Goal: Transaction & Acquisition: Download file/media

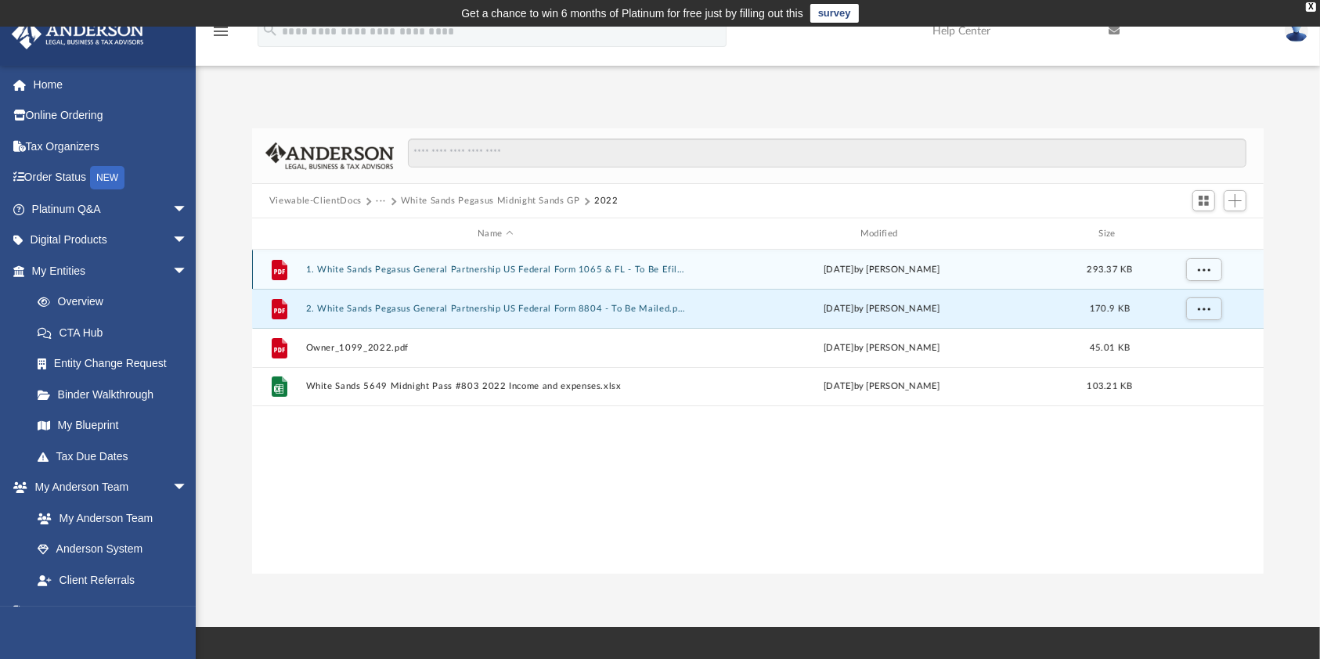
scroll to position [339, 996]
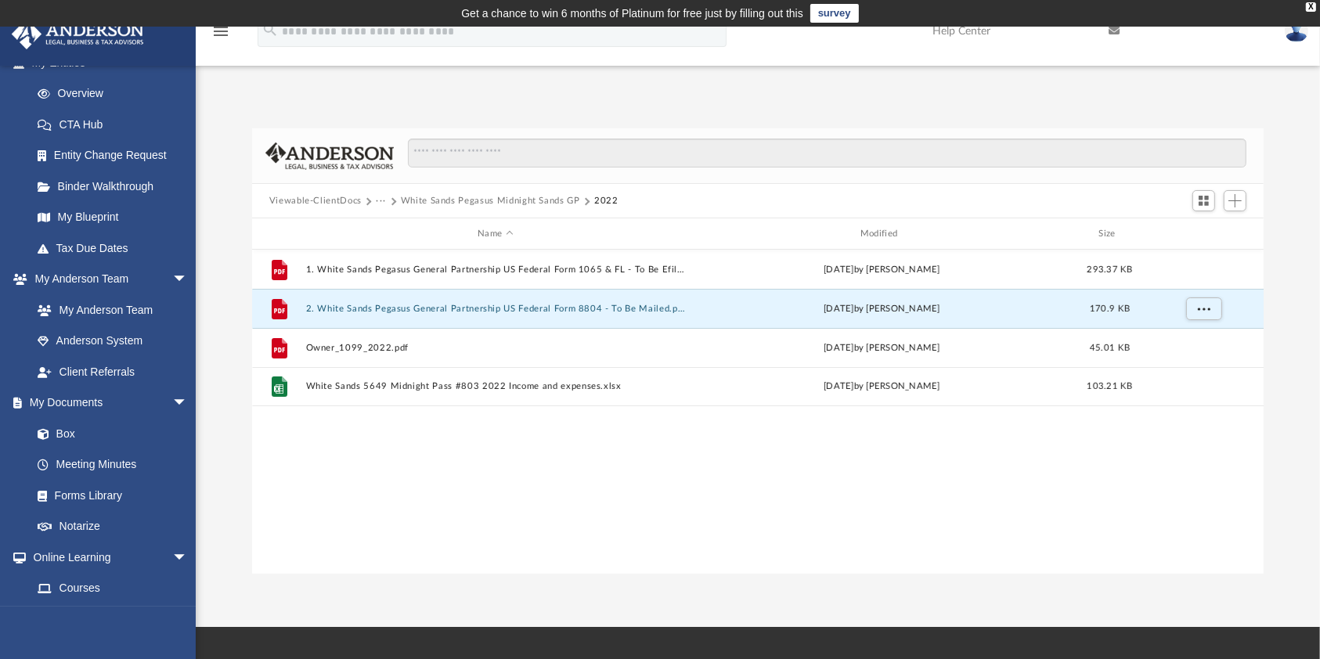
click at [407, 200] on button "White Sands Pegasus Midnight Sands GP" at bounding box center [490, 201] width 179 height 14
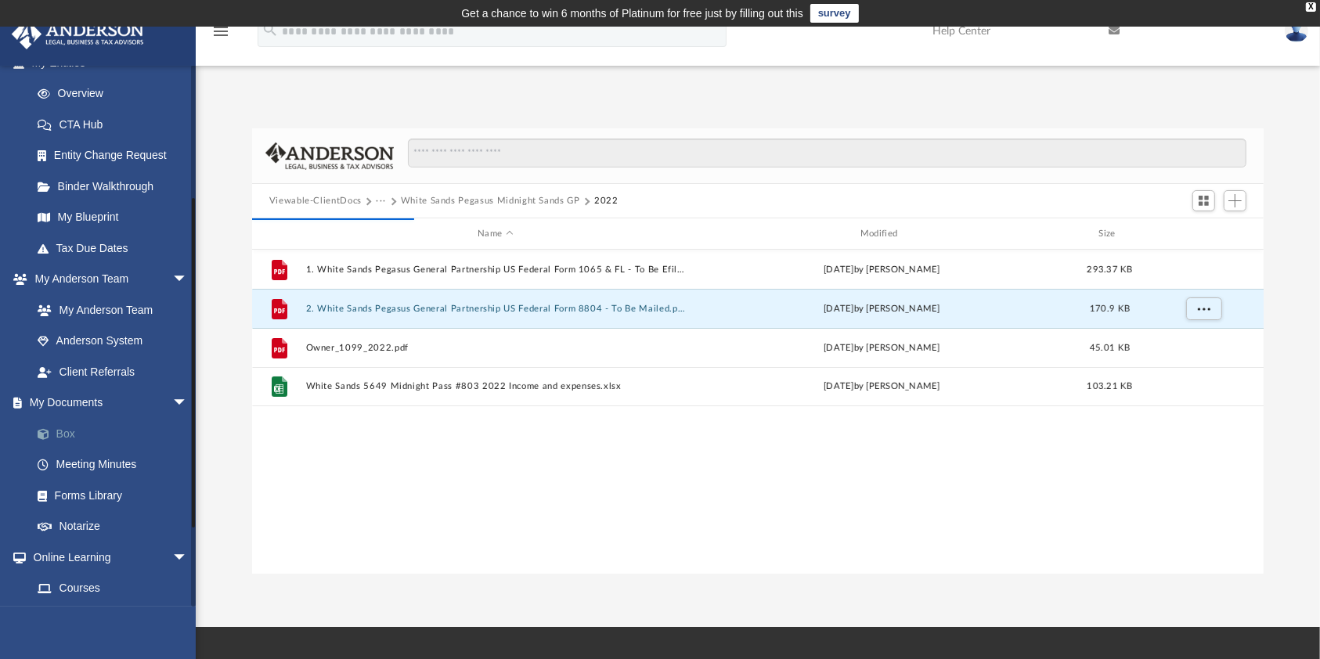
click at [74, 431] on link "Box" at bounding box center [116, 433] width 189 height 31
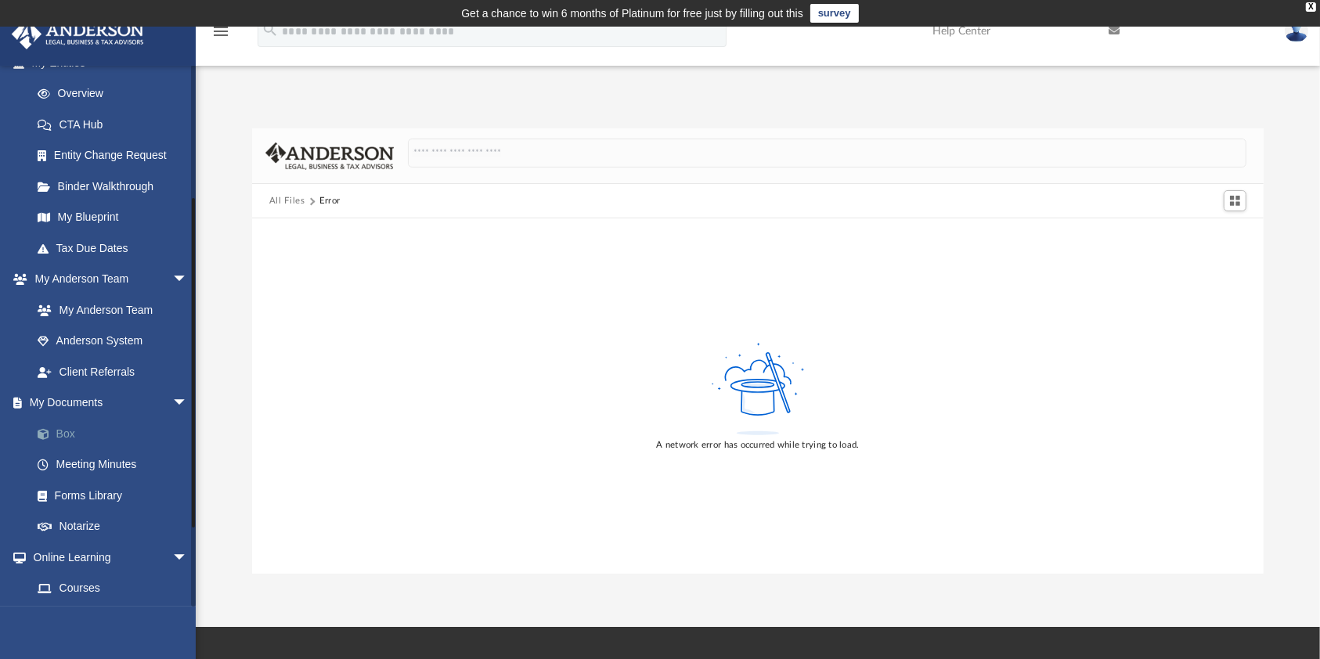
click at [70, 432] on link "Box" at bounding box center [116, 433] width 189 height 31
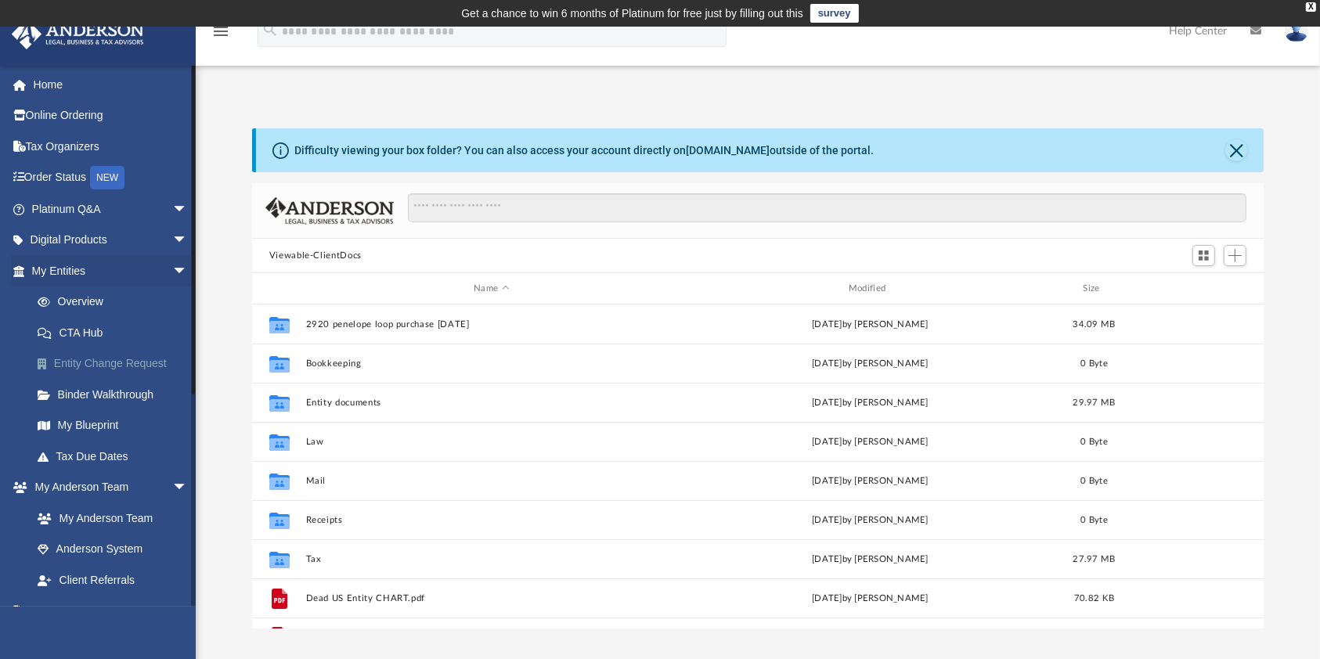
scroll to position [339, 996]
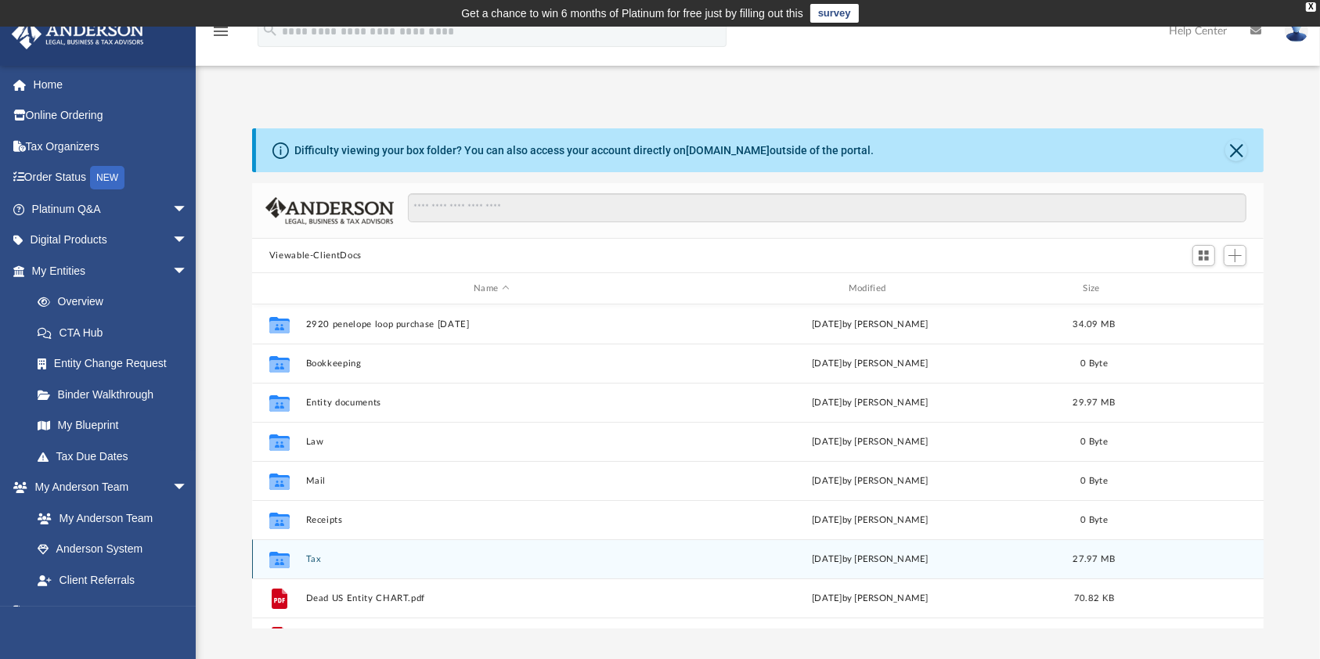
click at [340, 547] on div "Collaborated Folder Tax [DATE] by [PERSON_NAME] 27.97 MB" at bounding box center [758, 558] width 1012 height 39
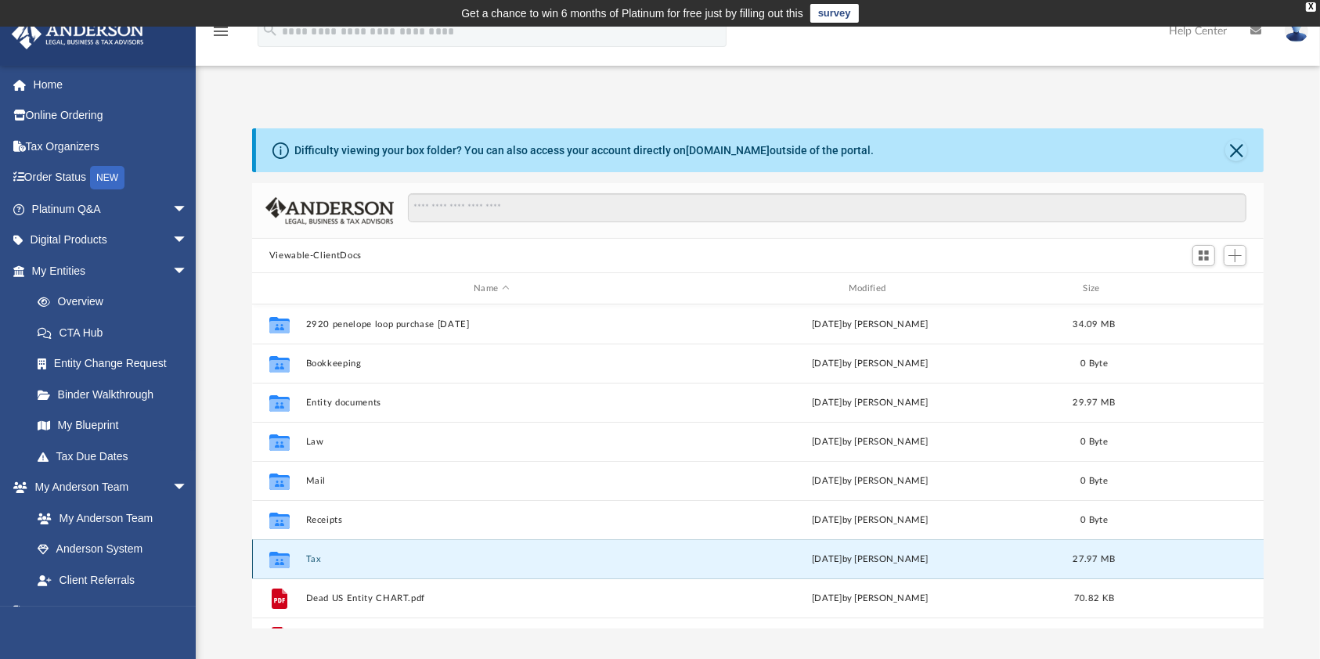
click at [339, 550] on div "Collaborated Folder Tax yesterday by Harry Sorensen 27.97 MB" at bounding box center [758, 558] width 1012 height 39
click at [310, 558] on button "Tax" at bounding box center [491, 559] width 372 height 10
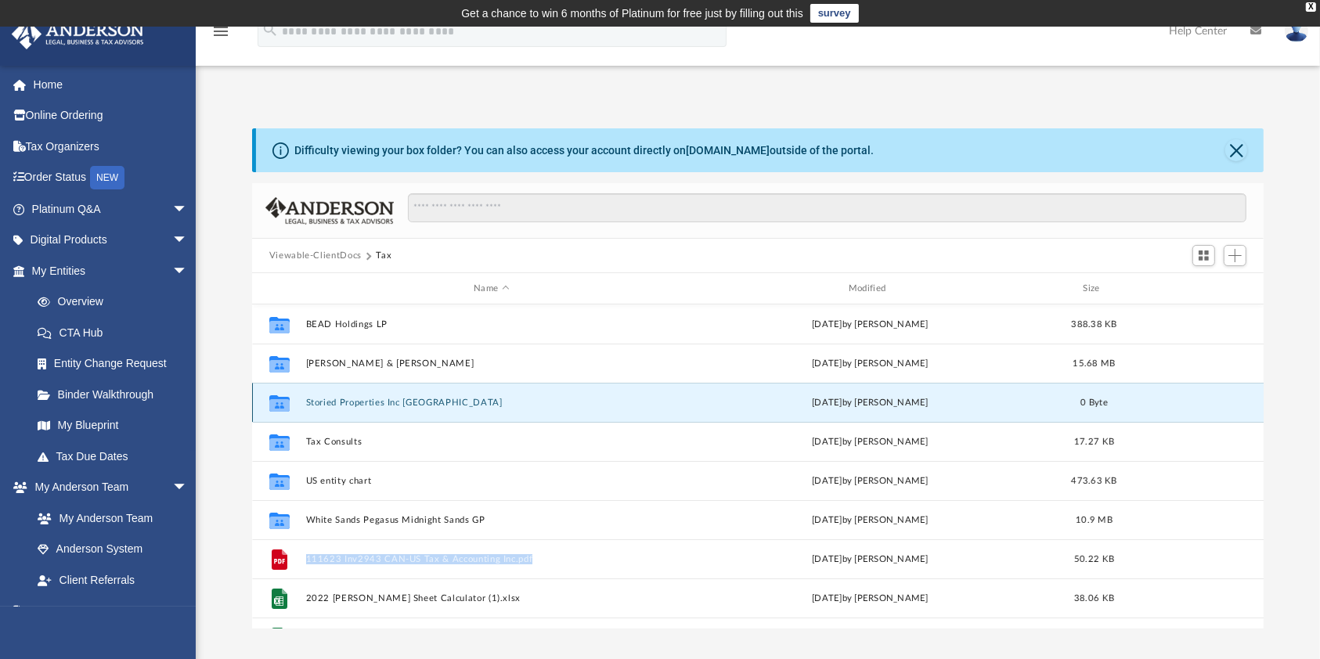
click at [342, 402] on button "Storied Properties Inc NC" at bounding box center [491, 403] width 372 height 10
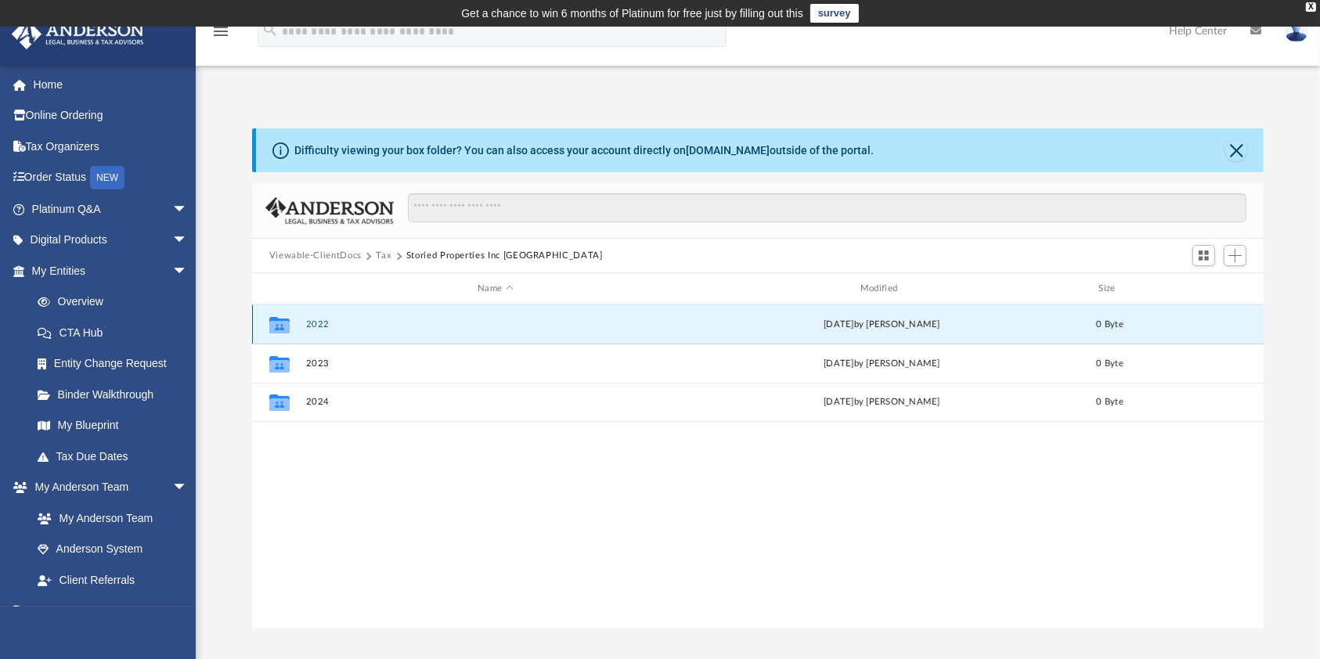
click at [314, 323] on button "2022" at bounding box center [495, 324] width 380 height 10
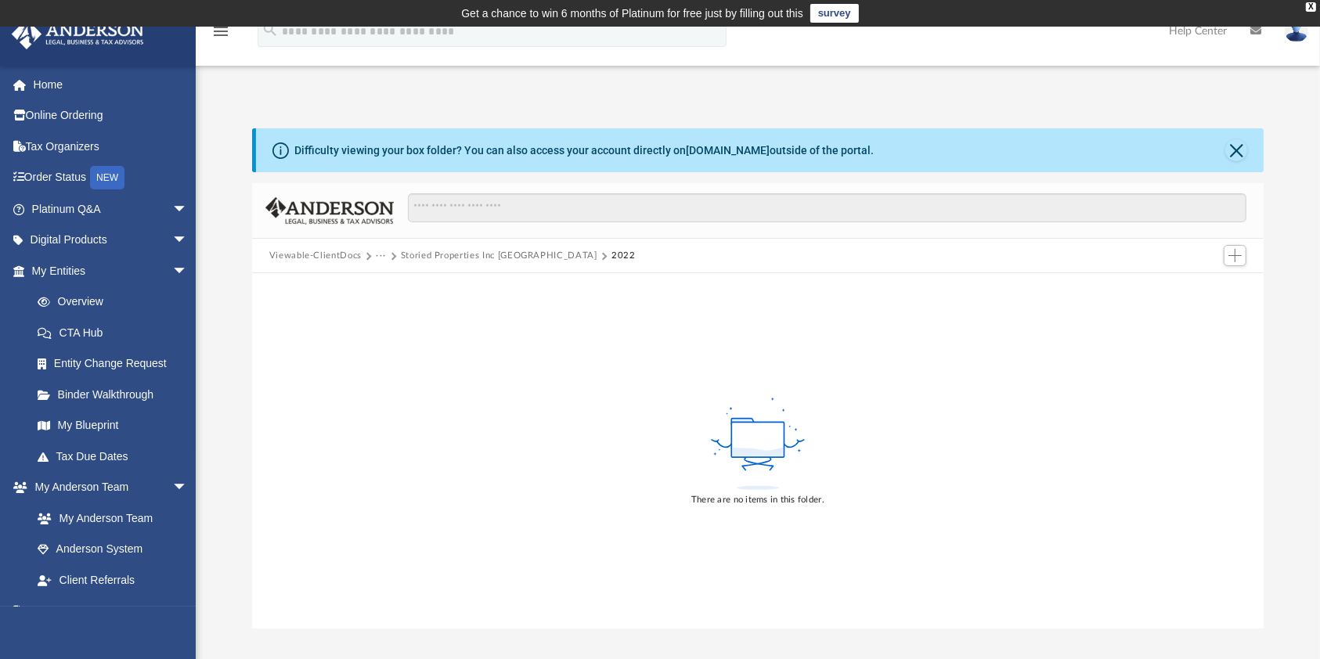
click at [463, 256] on button "Storied Properties Inc NC" at bounding box center [499, 256] width 196 height 14
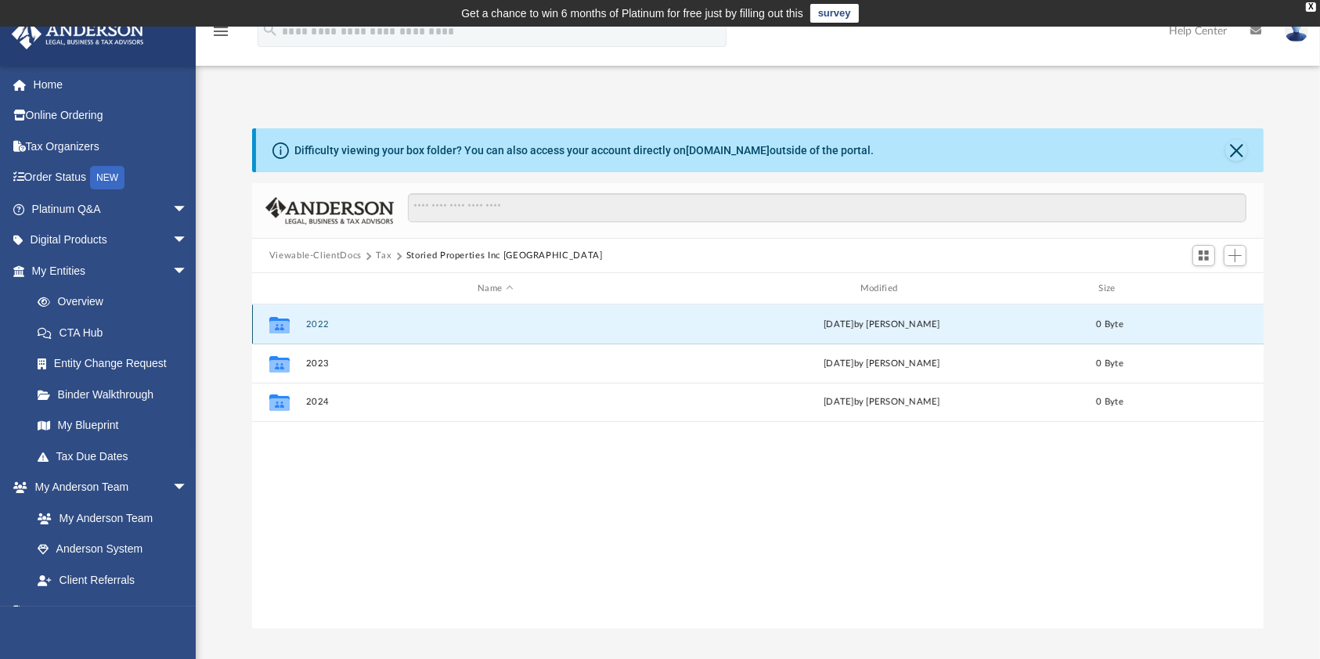
click at [314, 322] on button "2022" at bounding box center [495, 324] width 380 height 10
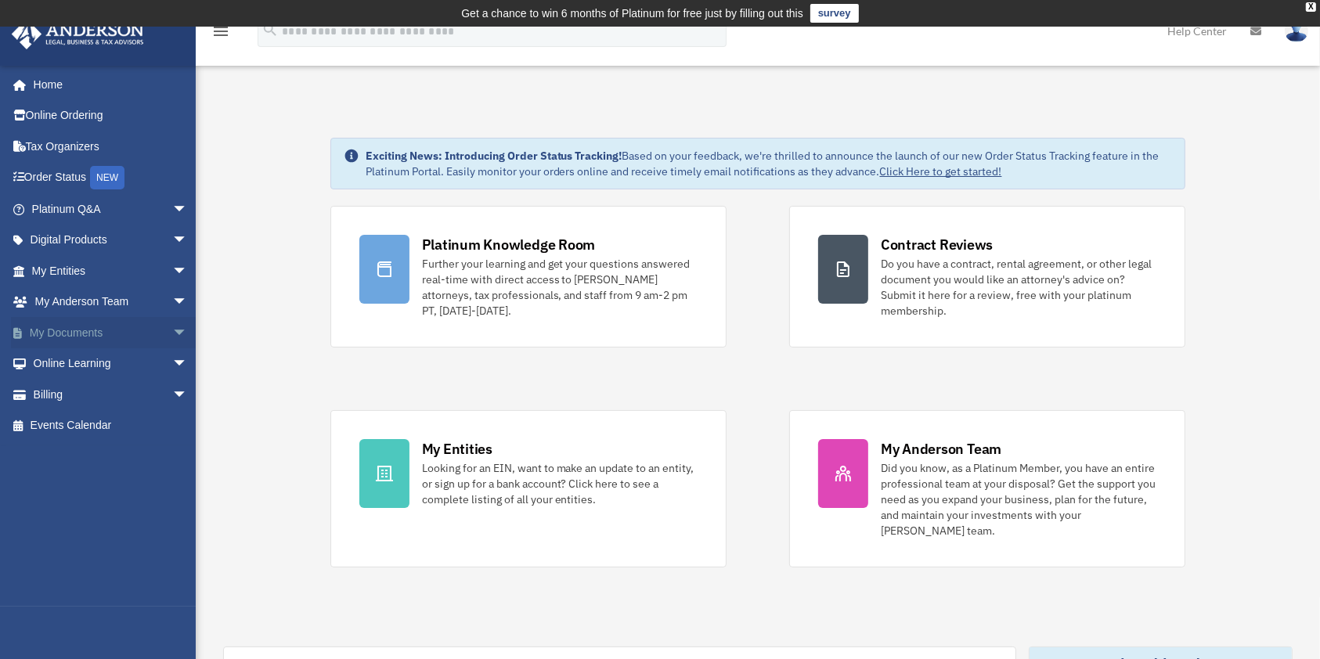
click at [95, 334] on link "My Documents arrow_drop_down" at bounding box center [111, 332] width 200 height 31
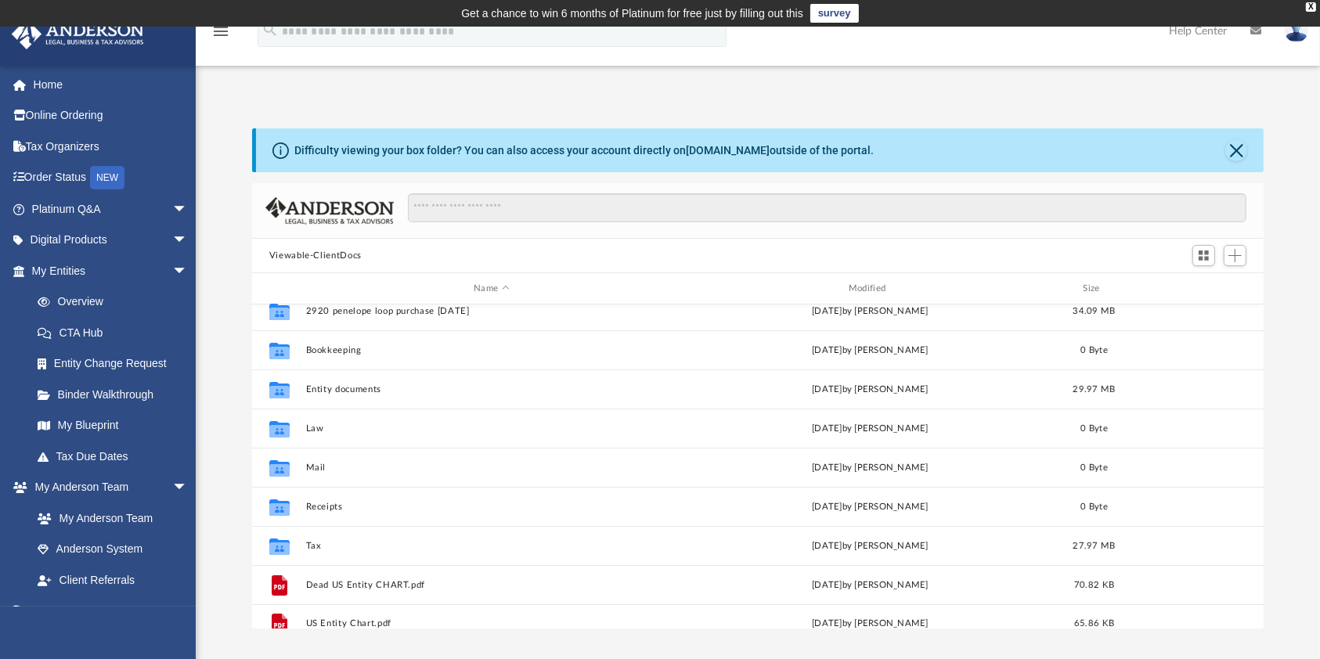
scroll to position [27, 0]
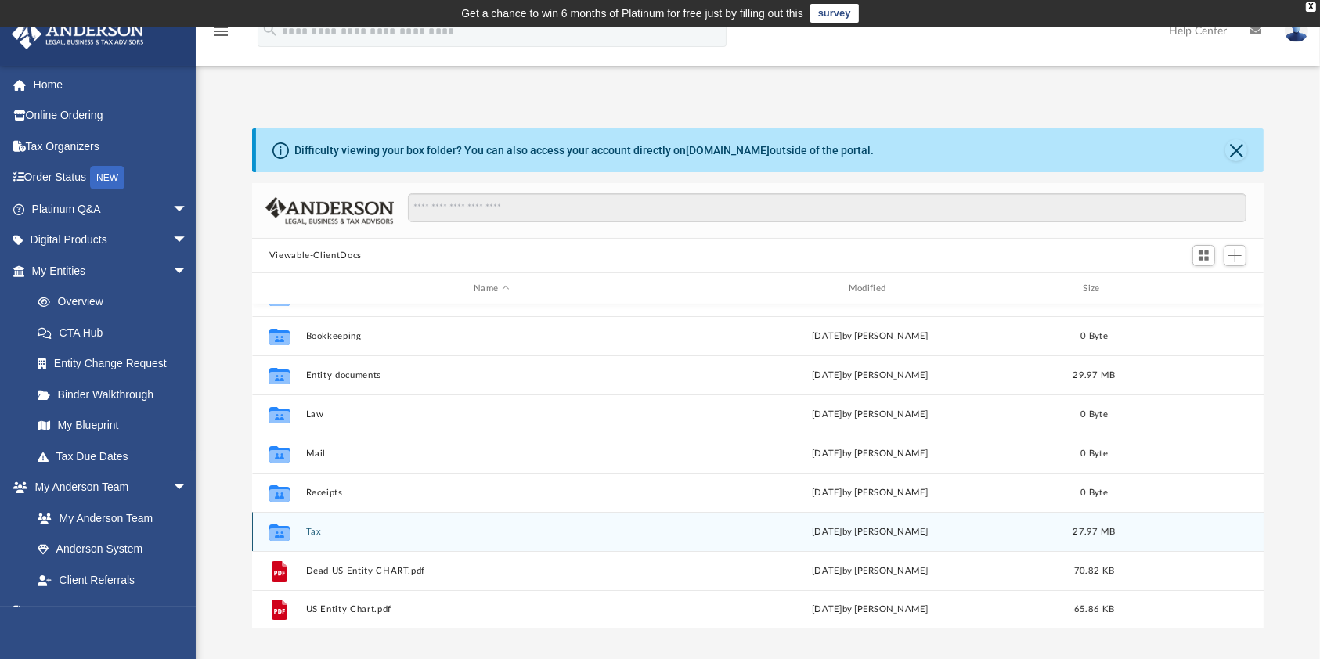
click at [294, 531] on div "Collaborated Folder" at bounding box center [279, 531] width 39 height 25
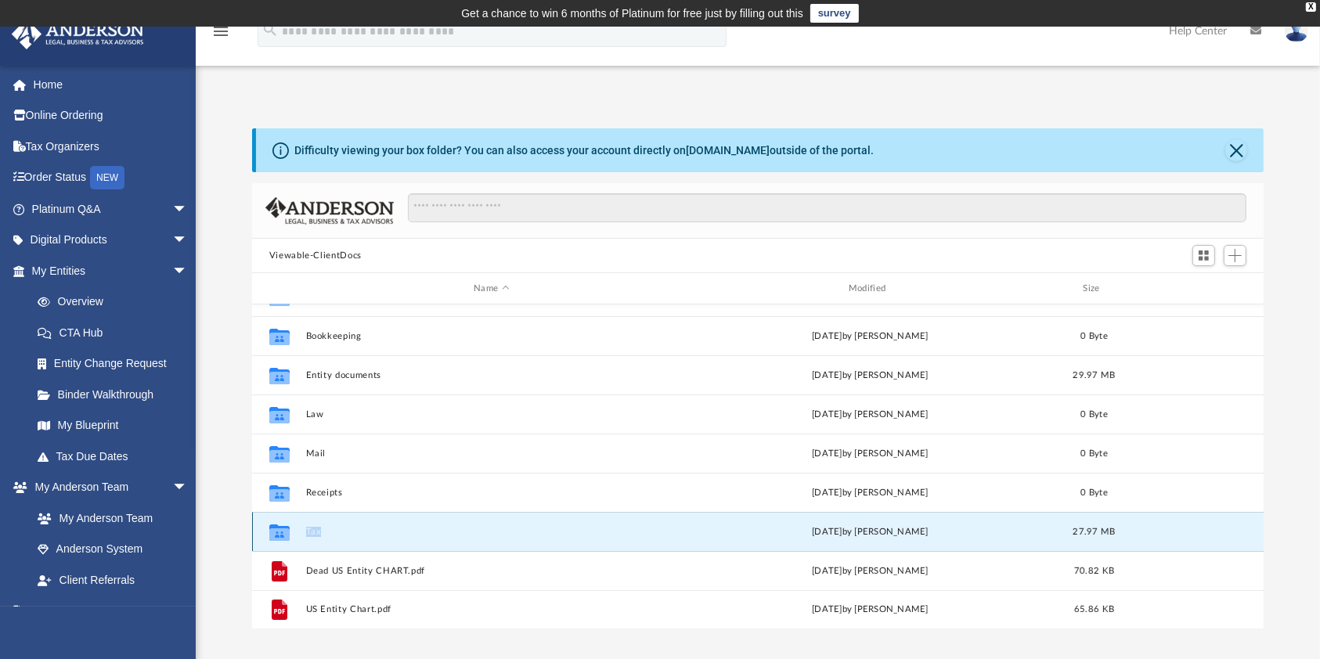
click at [294, 531] on div "Collaborated Folder" at bounding box center [279, 531] width 39 height 25
click at [284, 533] on icon "grid" at bounding box center [279, 534] width 20 height 13
click at [382, 523] on div "Collaborated Folder Tax yesterday by Harry Sorensen 27.97 MB" at bounding box center [758, 531] width 1012 height 39
click at [348, 523] on div "Collaborated Folder Tax yesterday by Harry Sorensen 27.97 MB" at bounding box center [758, 531] width 1012 height 39
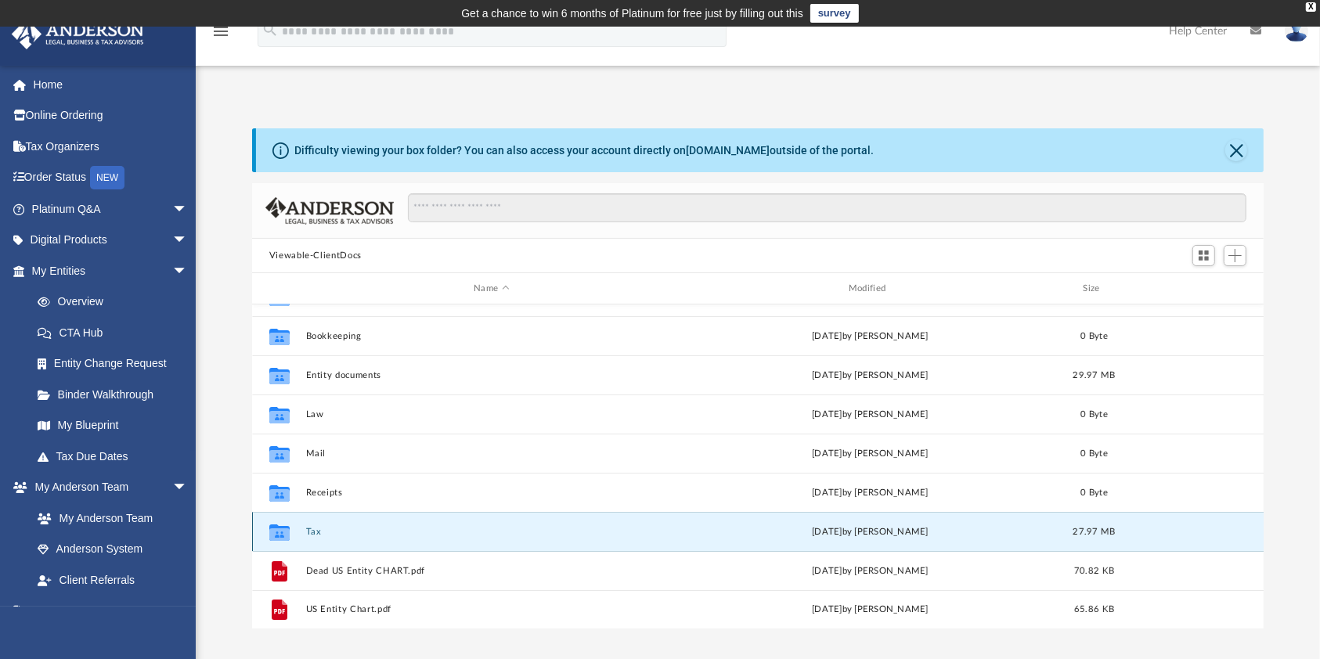
click at [362, 528] on button "Tax" at bounding box center [491, 532] width 372 height 10
click at [345, 527] on button "Tax" at bounding box center [491, 532] width 372 height 10
click at [348, 521] on div "Collaborated Folder Tax yesterday by Harry Sorensen 27.97 MB" at bounding box center [758, 531] width 1012 height 39
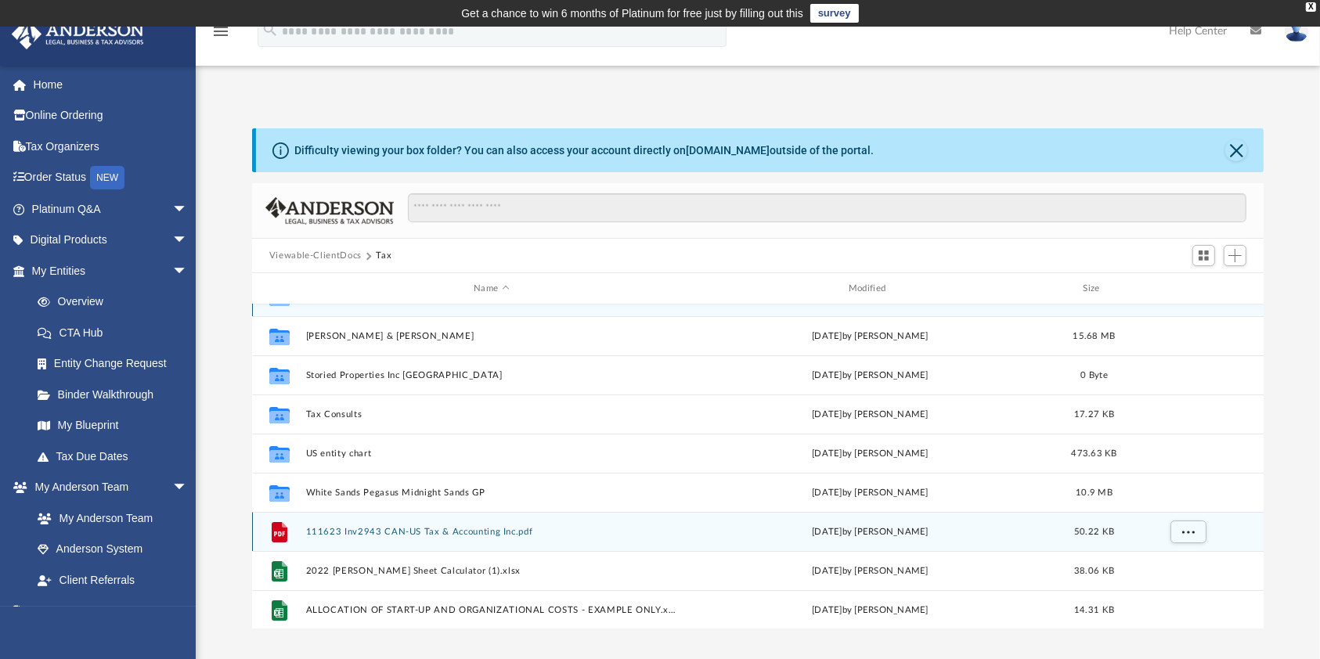
scroll to position [0, 0]
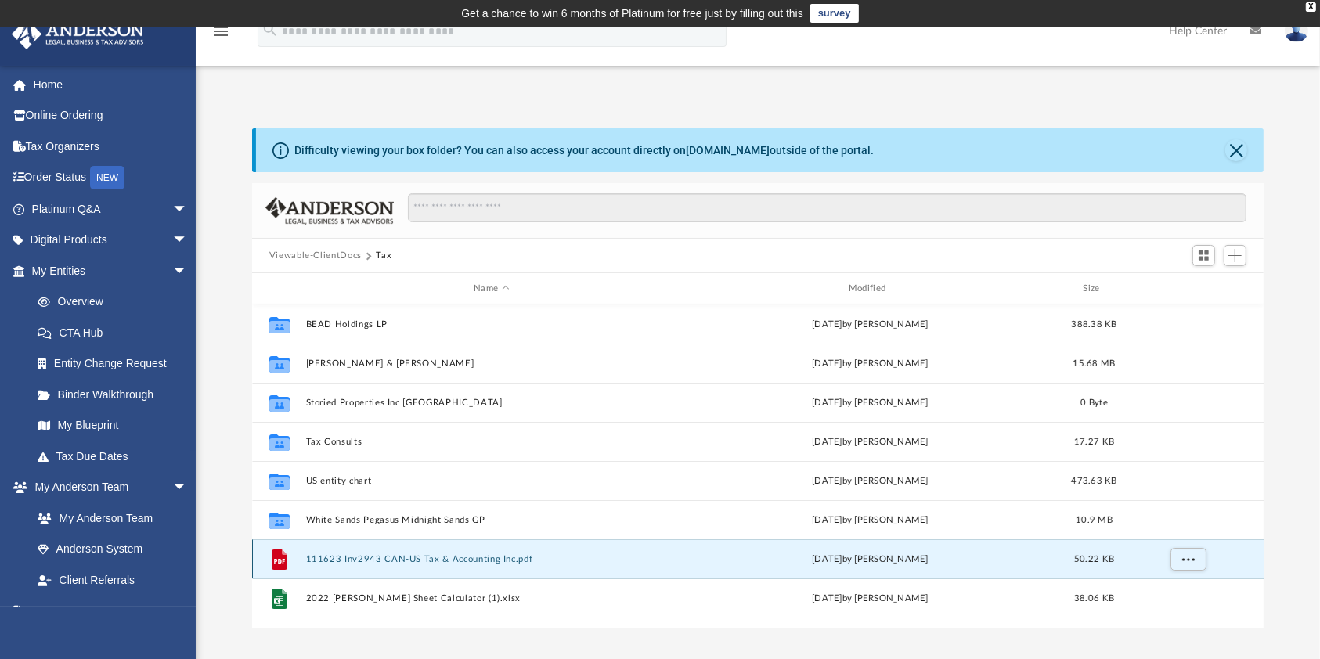
click at [374, 557] on button "111623 Inv2943 CAN-US Tax & Accounting Inc.pdf" at bounding box center [491, 559] width 372 height 10
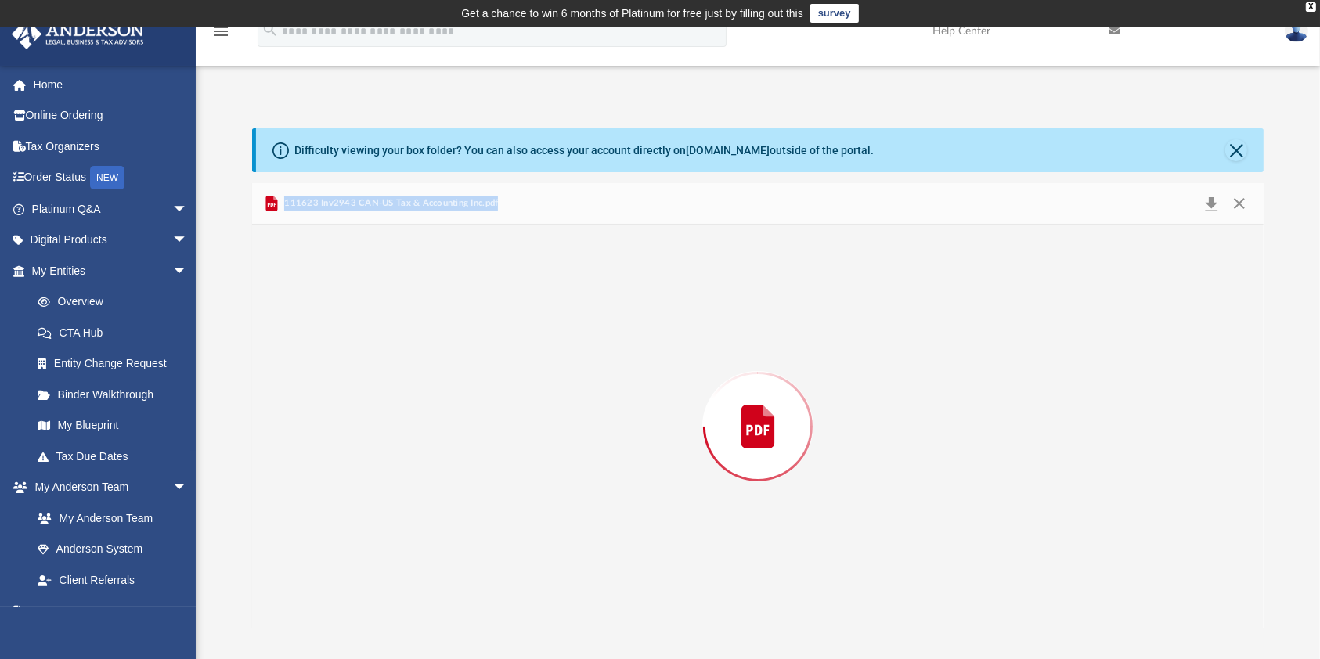
click at [374, 557] on div "Preview" at bounding box center [757, 427] width 1011 height 404
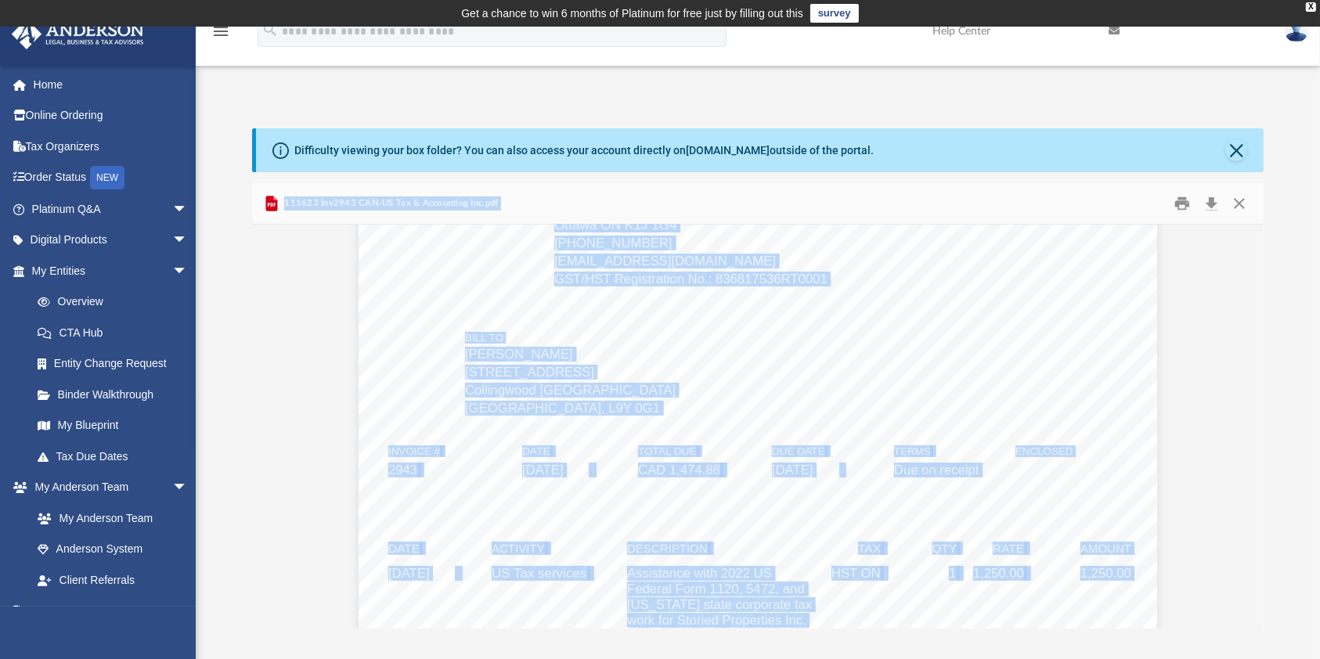
scroll to position [208, 0]
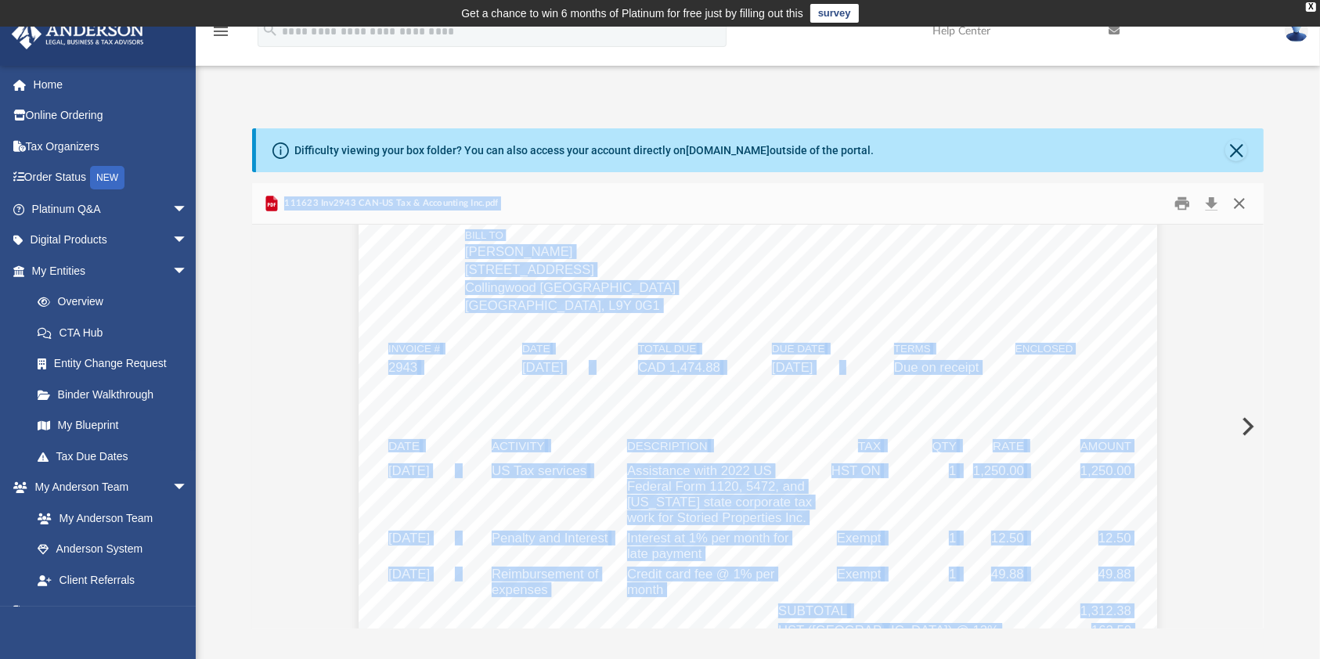
click at [1248, 207] on button "Close" at bounding box center [1239, 204] width 28 height 24
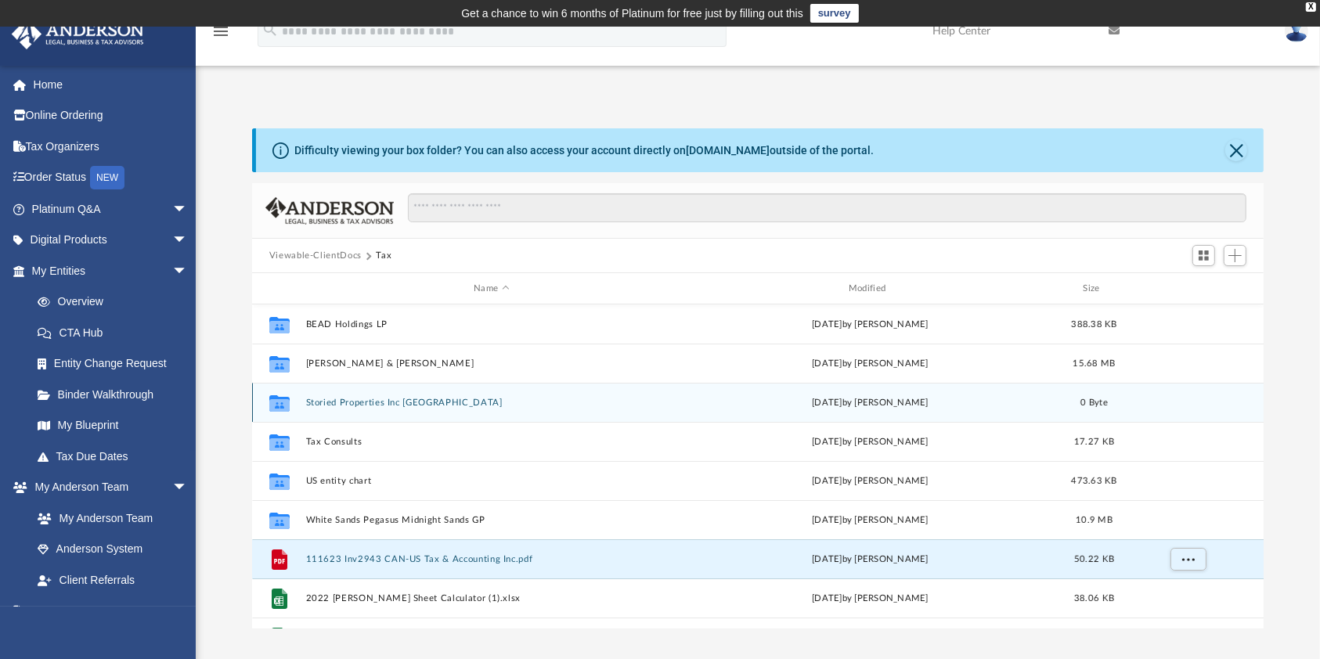
click at [365, 402] on button "Storied Properties Inc NC" at bounding box center [491, 403] width 372 height 10
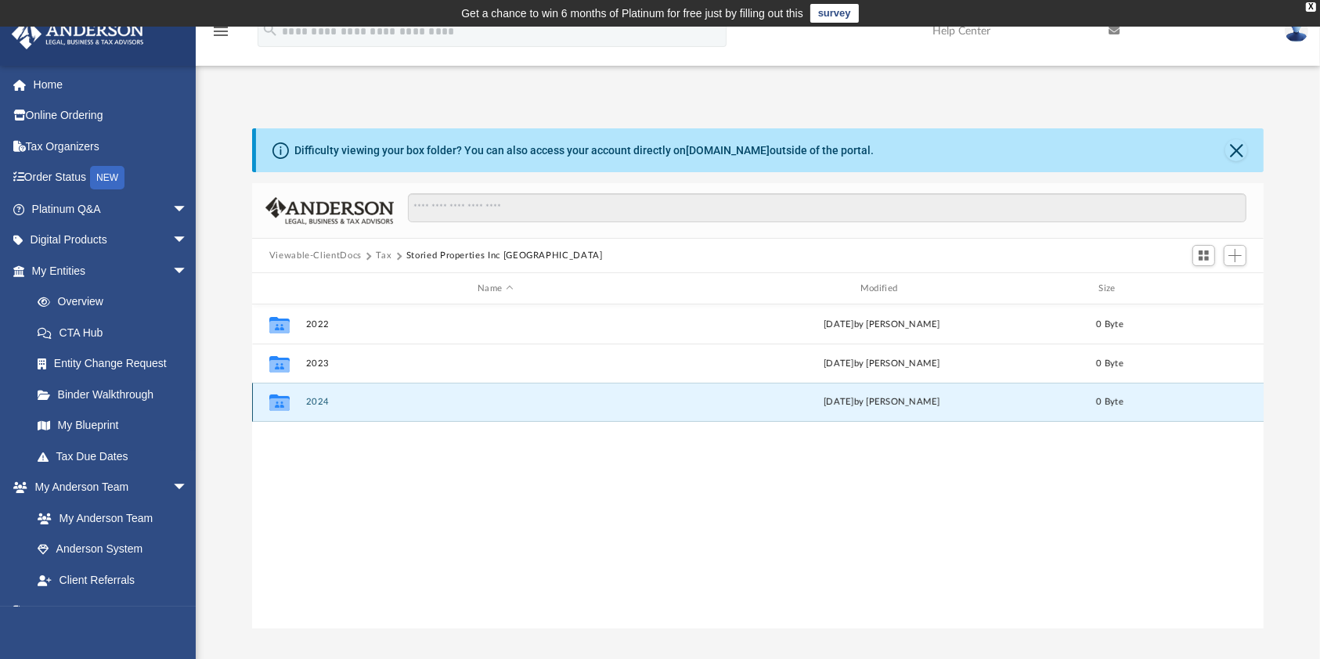
click at [365, 402] on button "2024" at bounding box center [495, 402] width 380 height 10
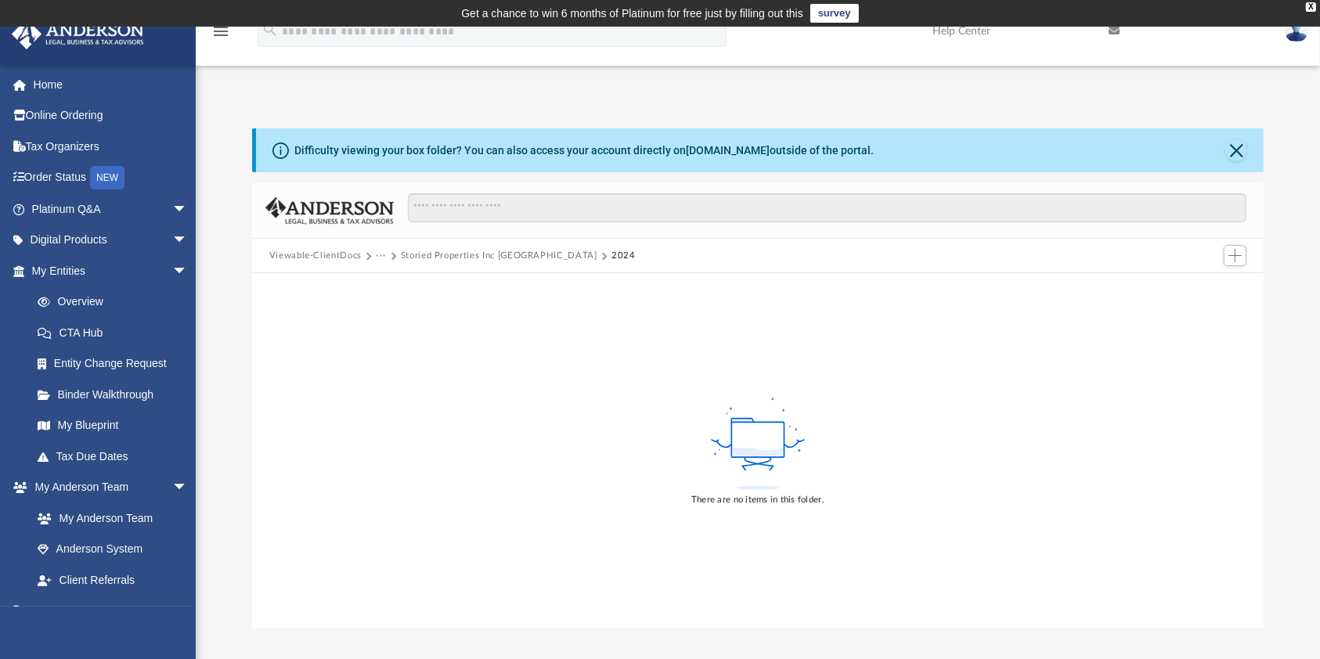
click at [413, 246] on div "Viewable-ClientDocs ··· Storied Properties Inc NC 2024" at bounding box center [757, 256] width 1011 height 34
click at [413, 259] on button "Storied Properties Inc NC" at bounding box center [499, 256] width 196 height 14
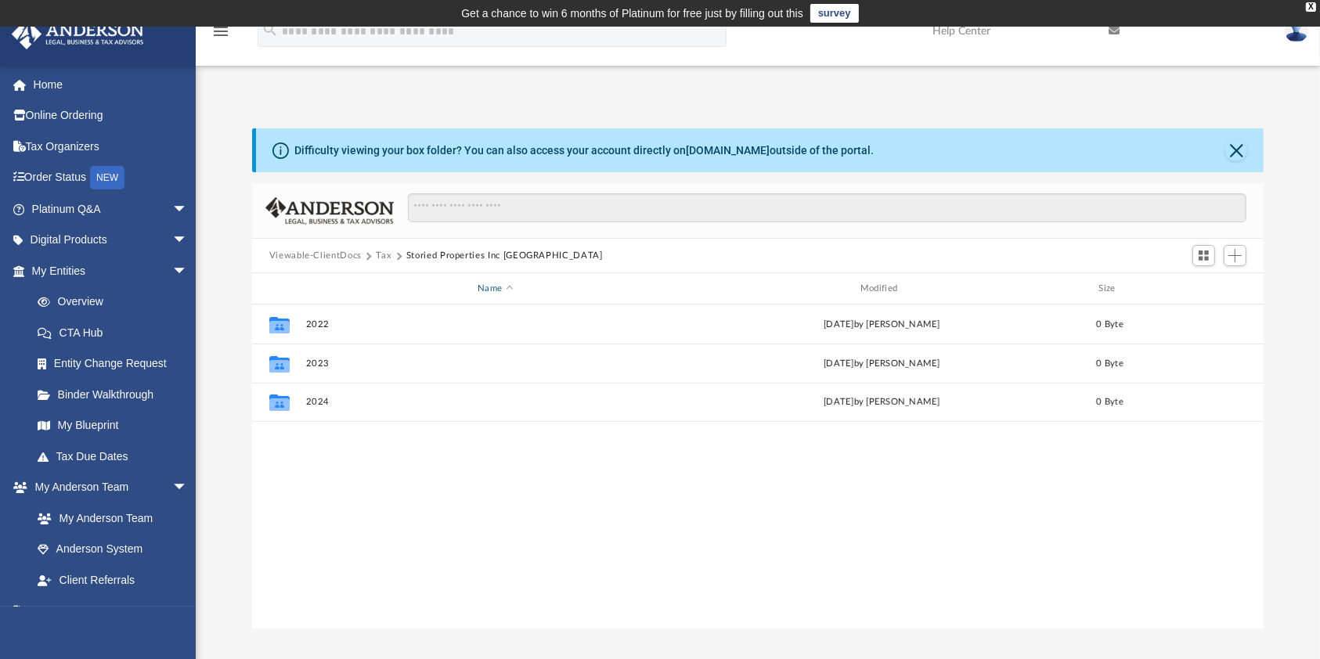
scroll to position [16, 17]
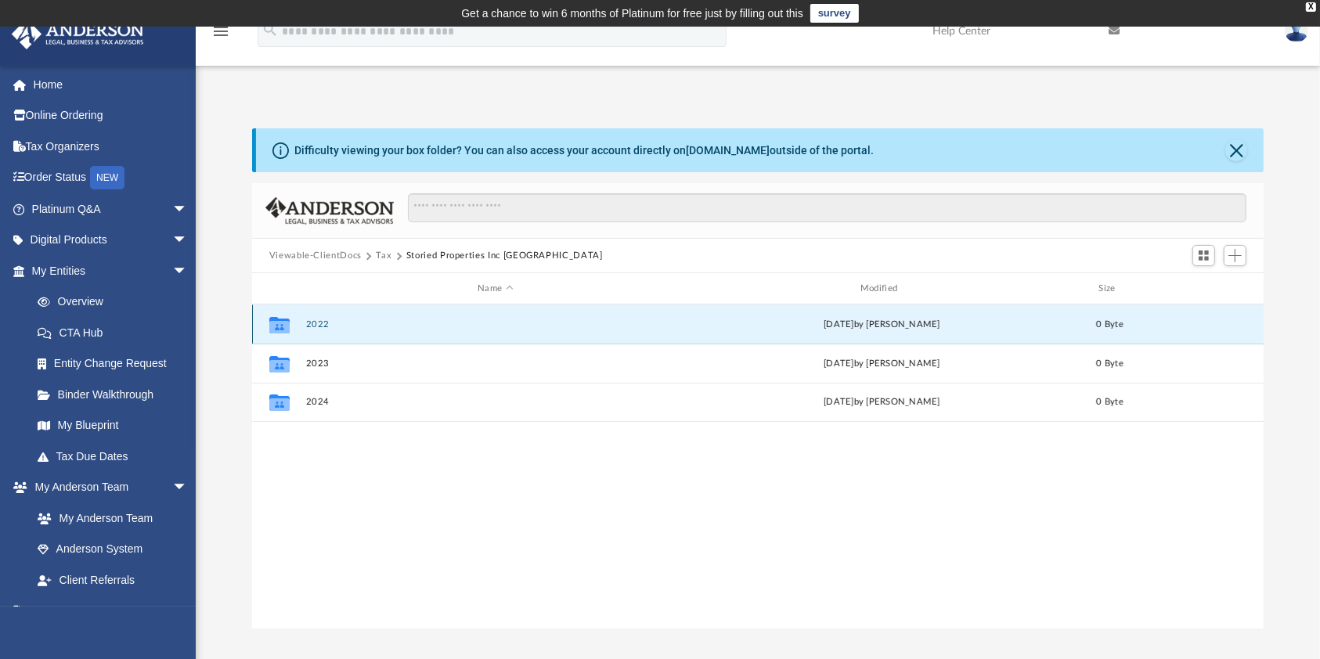
click at [330, 326] on button "2022" at bounding box center [495, 324] width 380 height 10
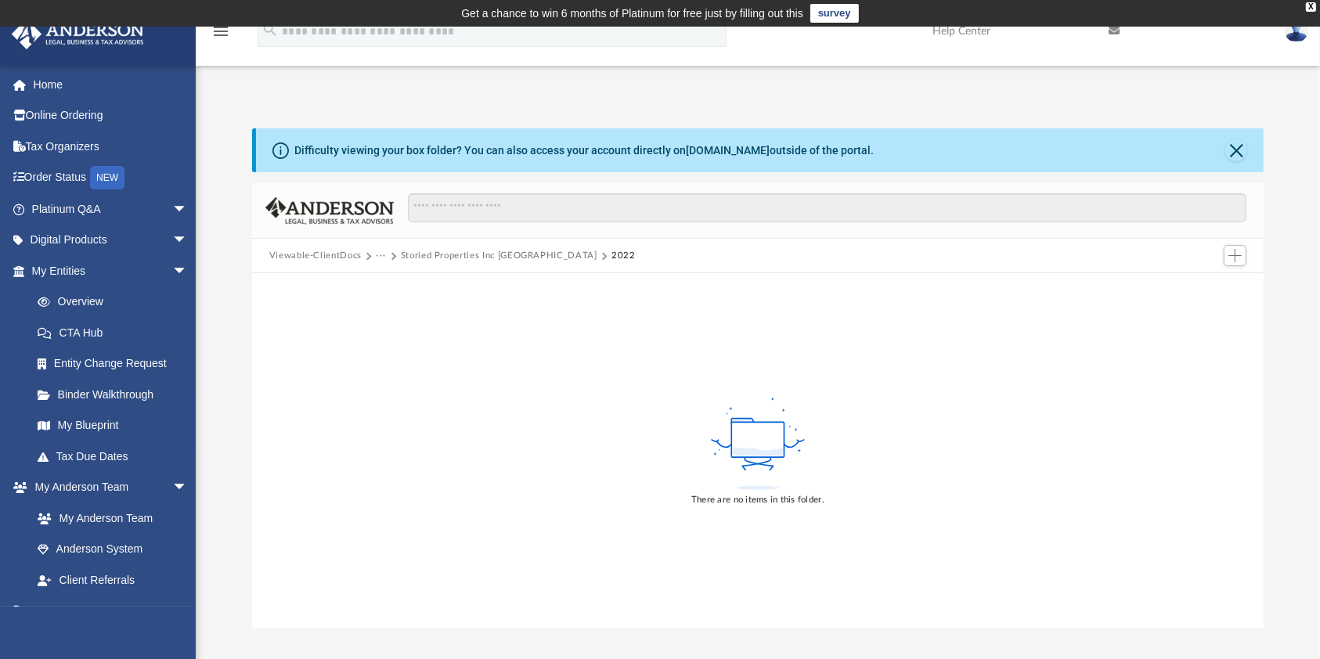
click at [466, 254] on button "Storied Properties Inc NC" at bounding box center [499, 256] width 196 height 14
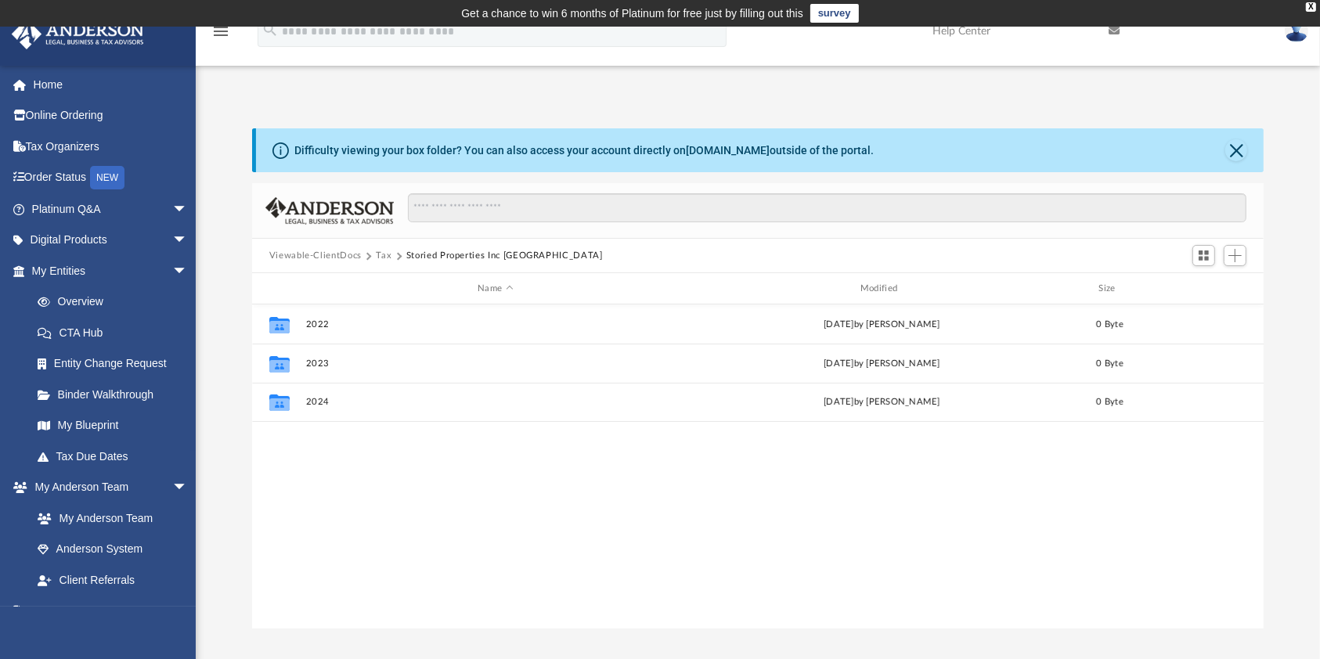
scroll to position [339, 996]
click at [376, 252] on button "Tax" at bounding box center [384, 256] width 16 height 14
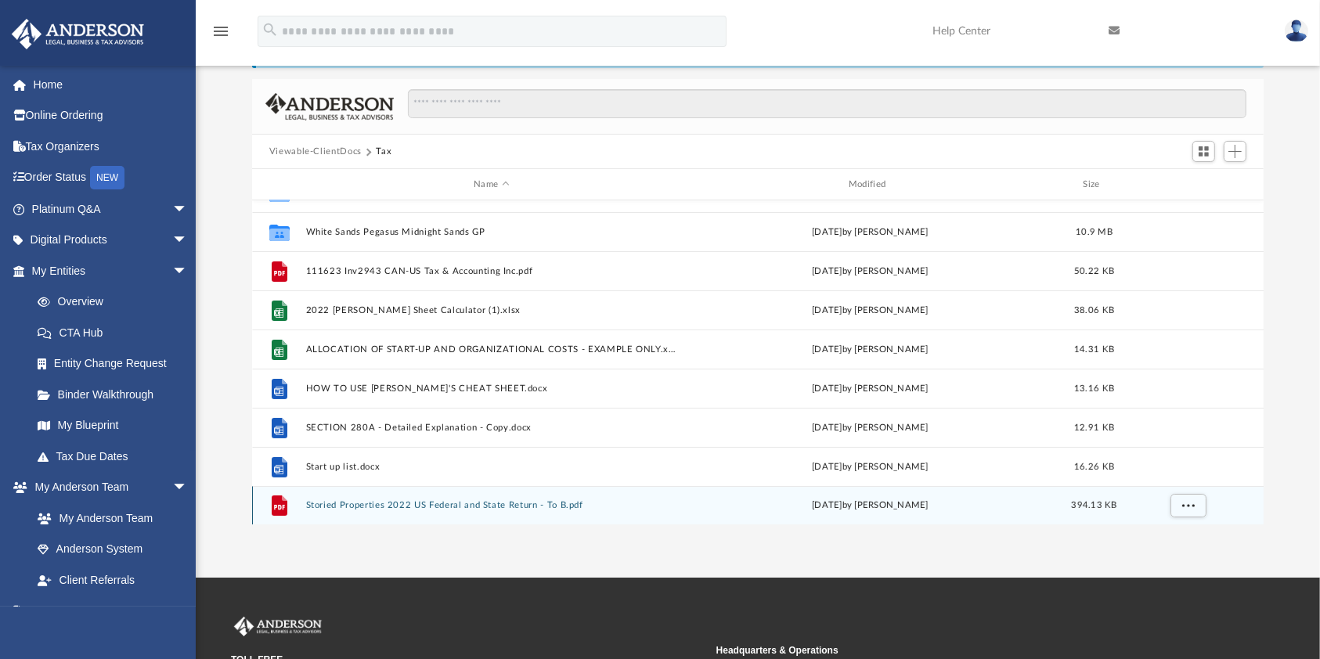
scroll to position [208, 0]
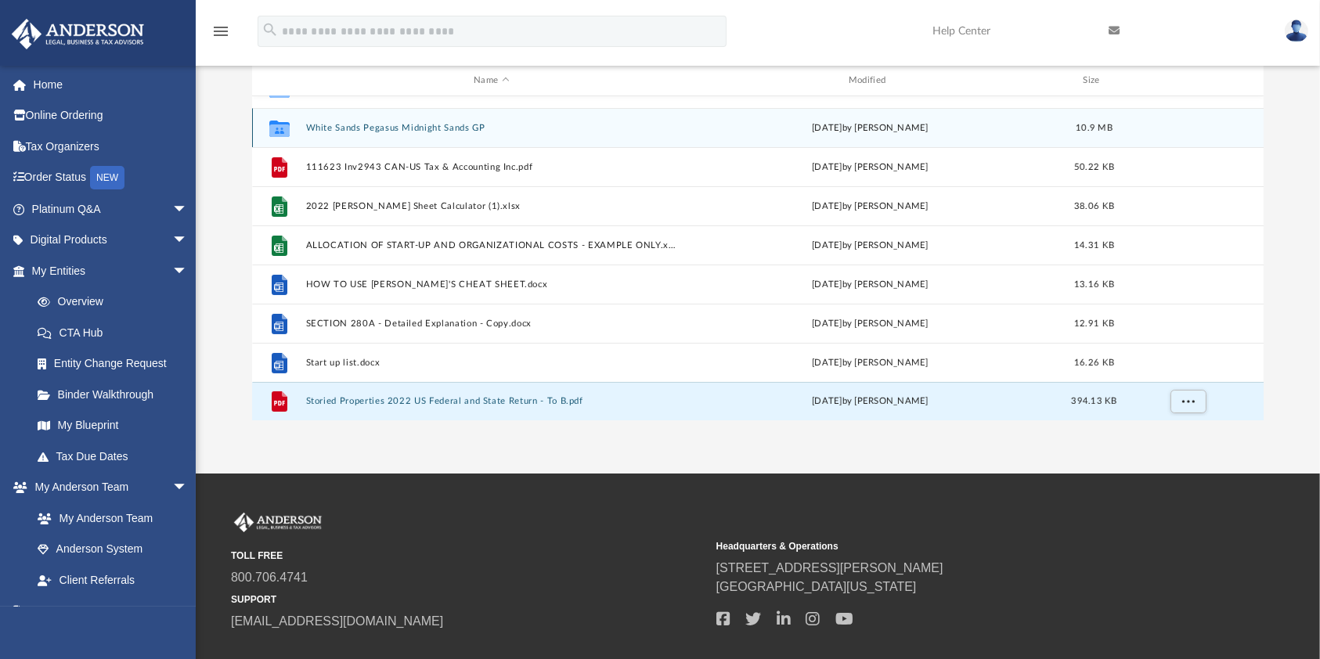
drag, startPoint x: 403, startPoint y: 401, endPoint x: 396, endPoint y: 109, distance: 292.0
click at [394, 106] on div "Collaborated Folder Tax Consults Wed Apr 23 2025 by Arash Kiadeh 17.27 KB Colla…" at bounding box center [758, 166] width 1012 height 509
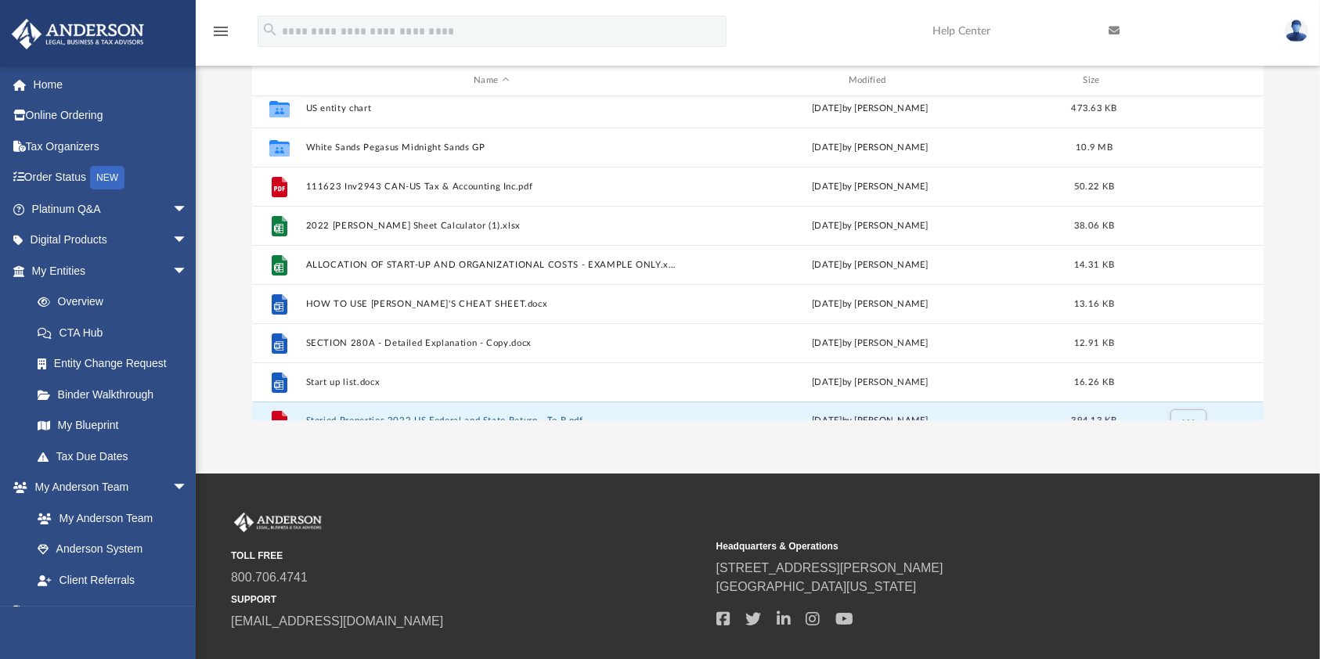
scroll to position [175, 0]
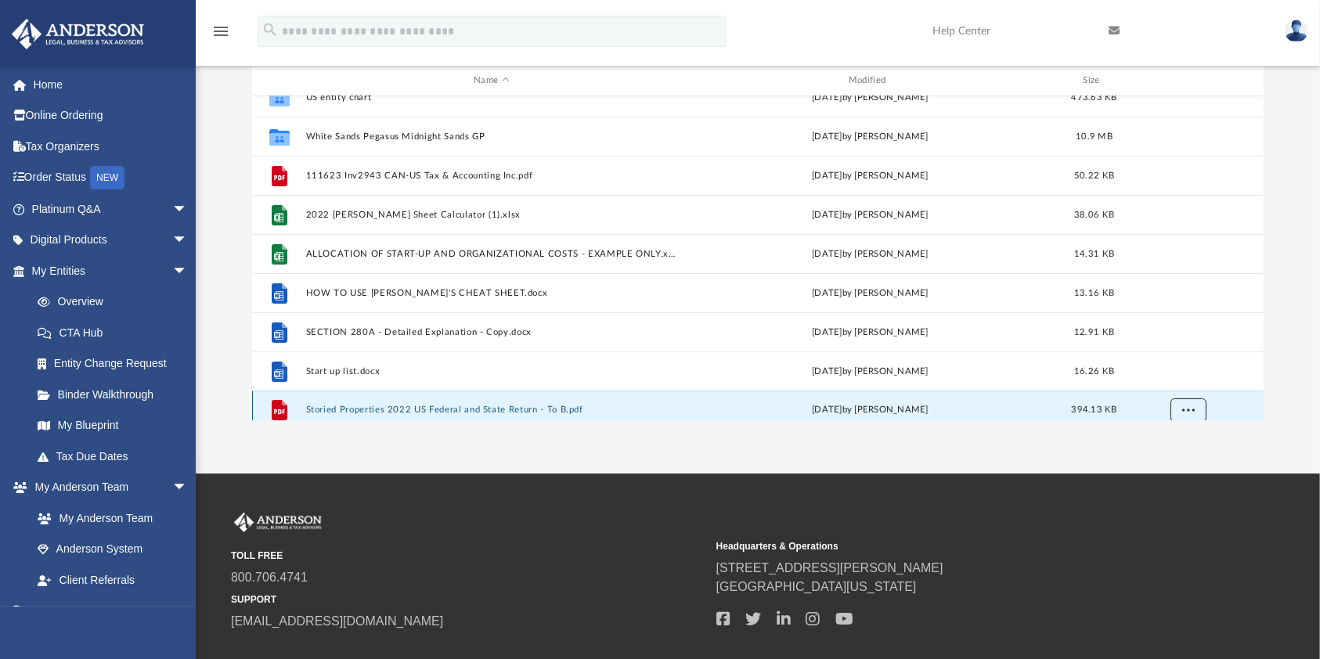
click at [1192, 405] on span "More options" at bounding box center [1187, 409] width 13 height 9
click at [504, 413] on button "Storied Properties 2022 US Federal and State Return - To B.pdf" at bounding box center [491, 410] width 372 height 10
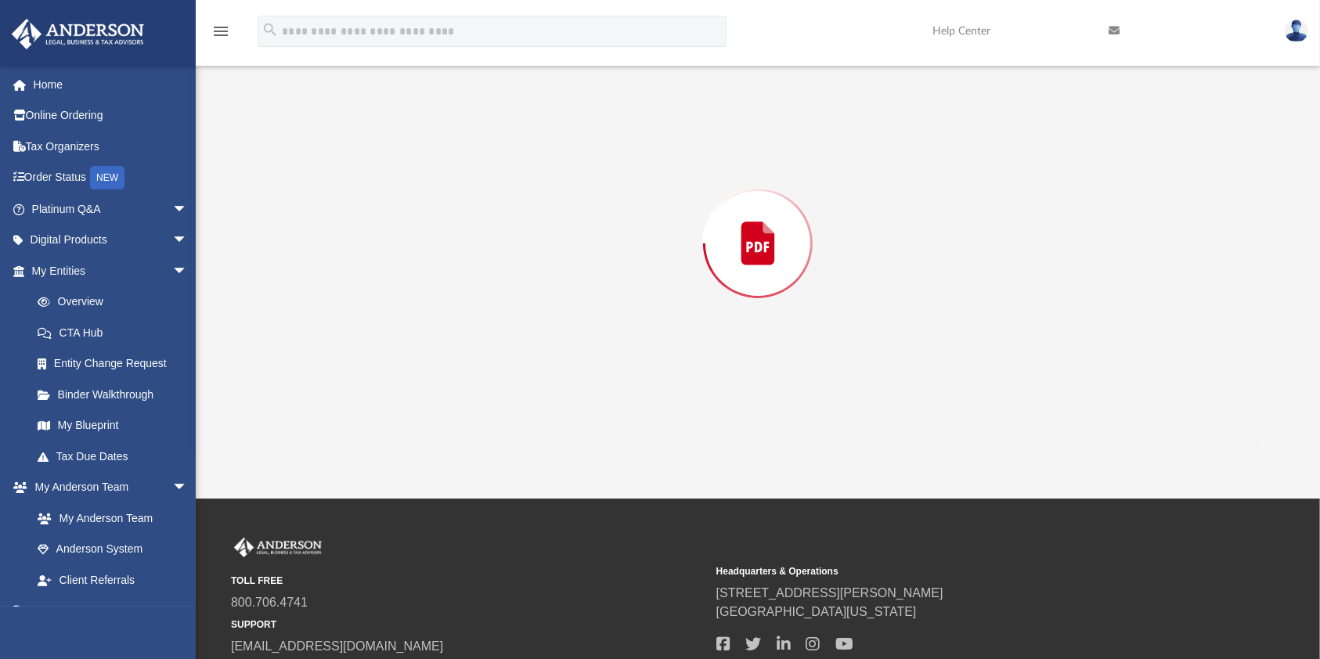
click at [504, 413] on div "Preview" at bounding box center [757, 243] width 1011 height 404
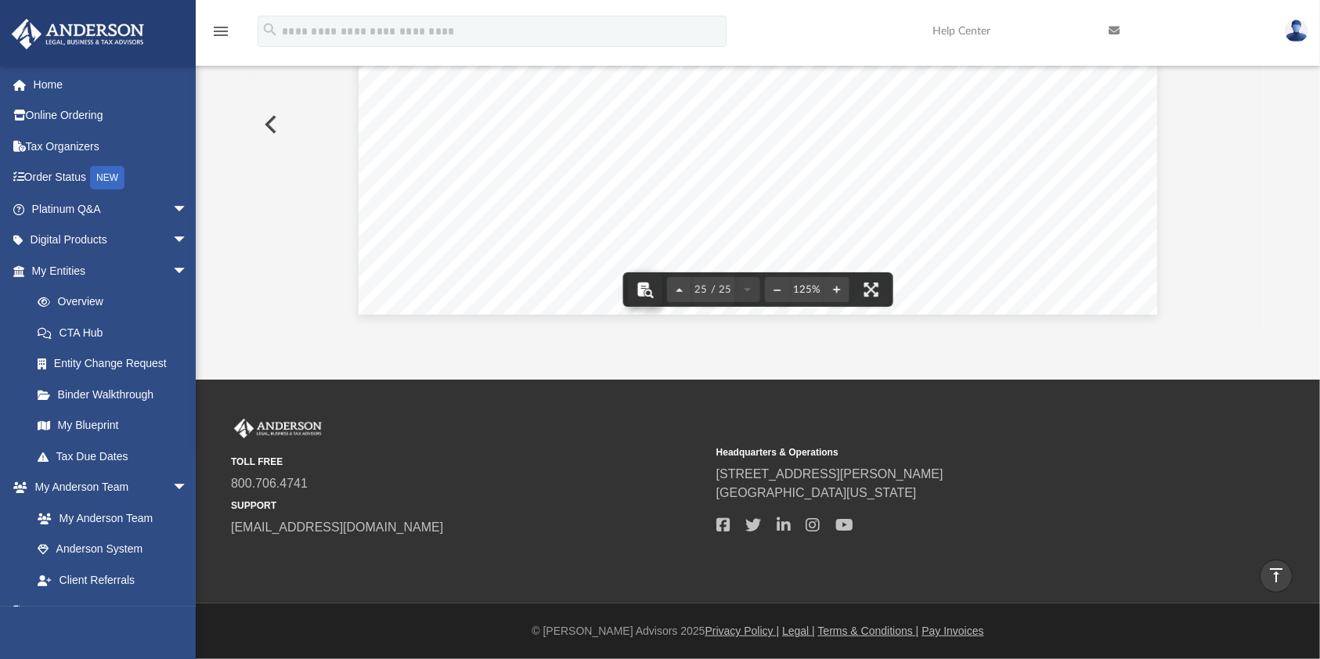
scroll to position [0, 0]
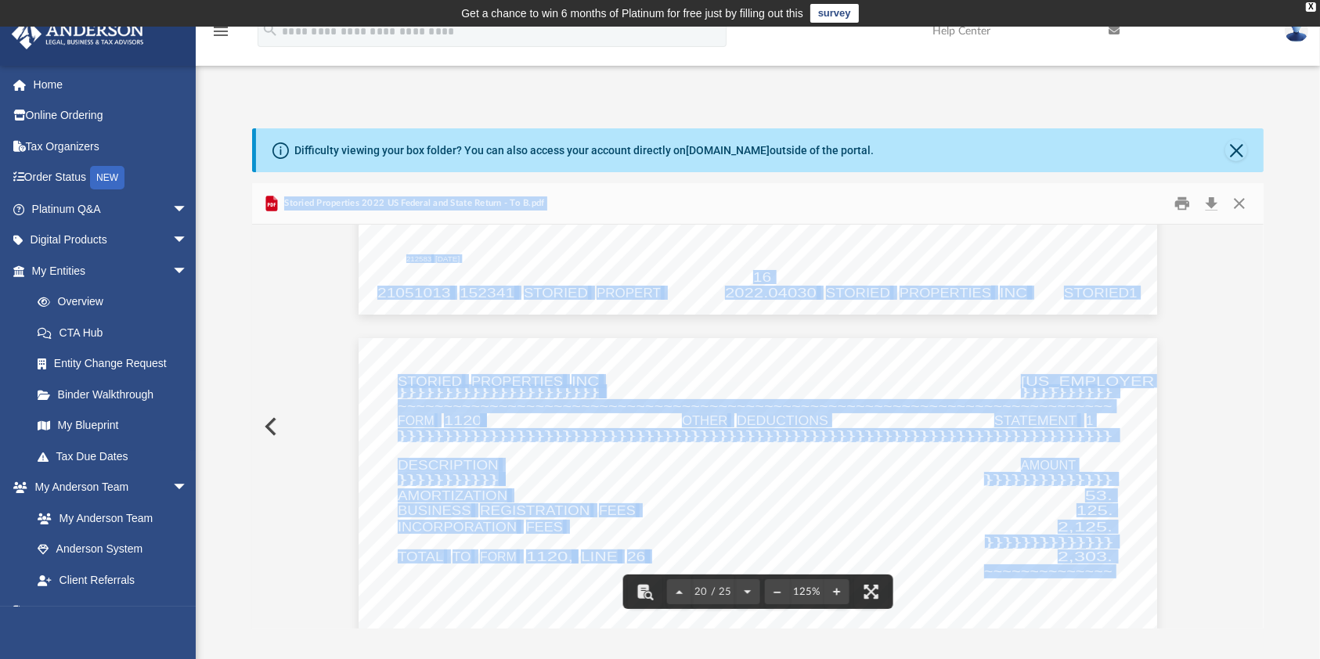
scroll to position [19845, 0]
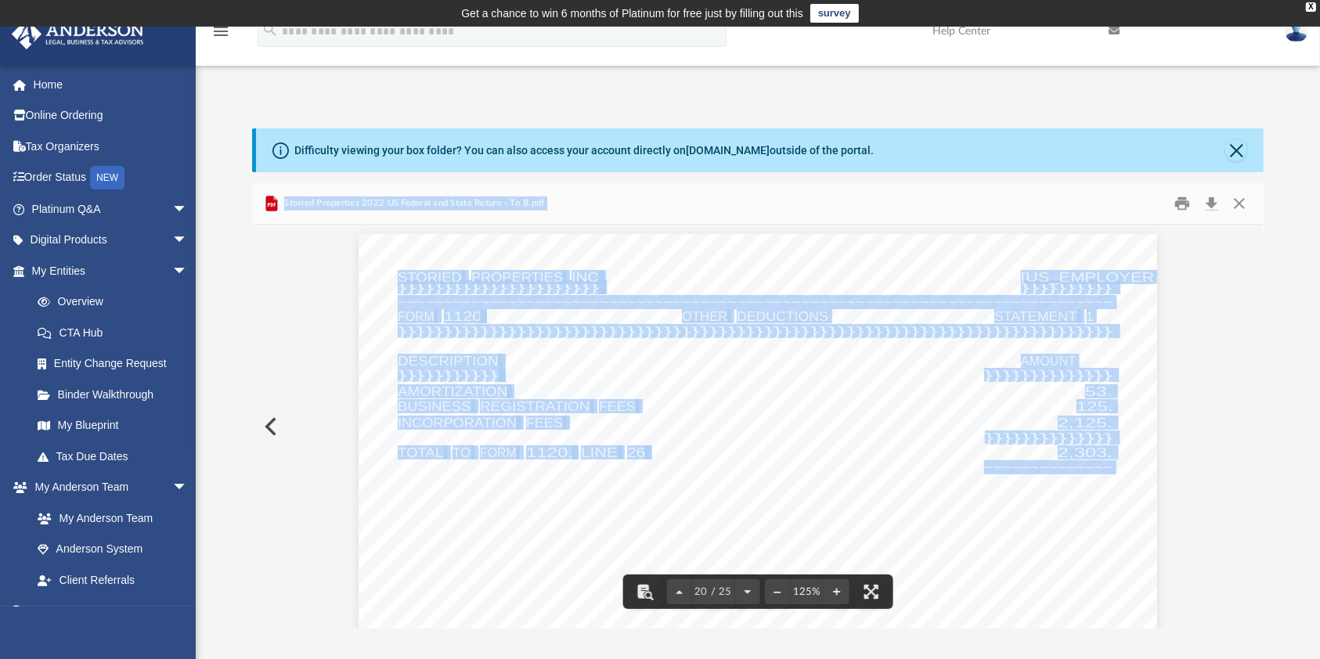
drag, startPoint x: 1037, startPoint y: 416, endPoint x: 1097, endPoint y: 416, distance: 59.5
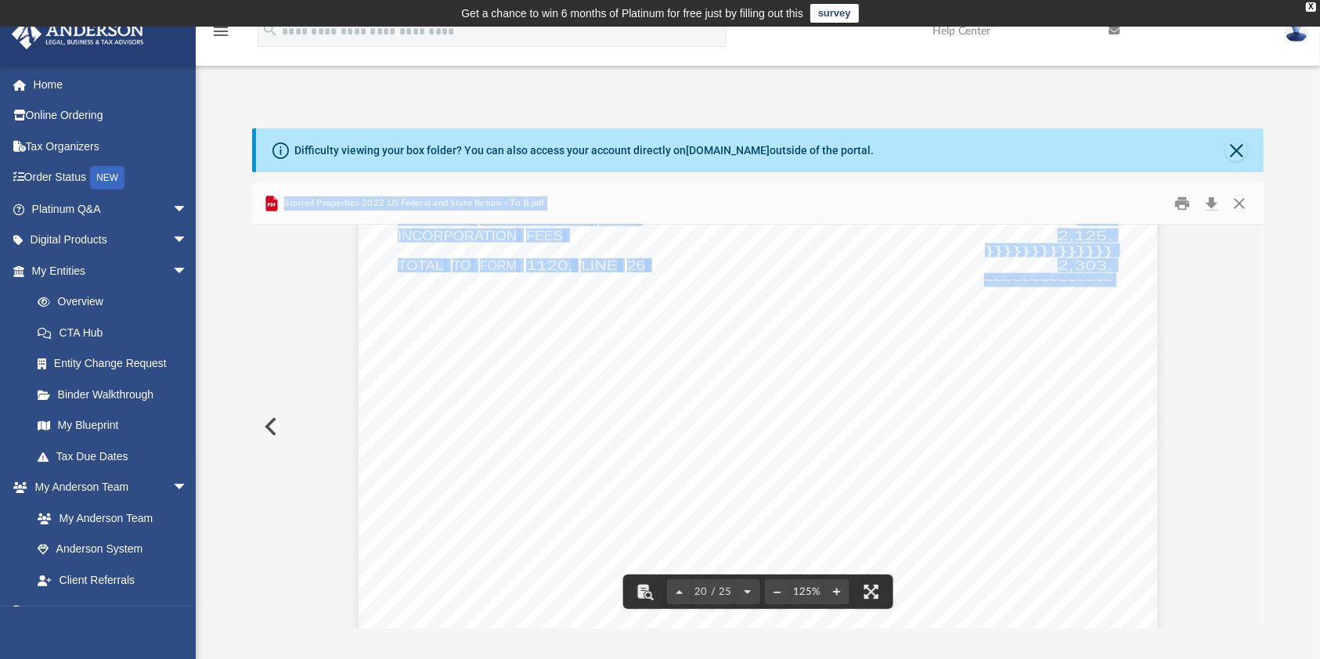
scroll to position [20079, 0]
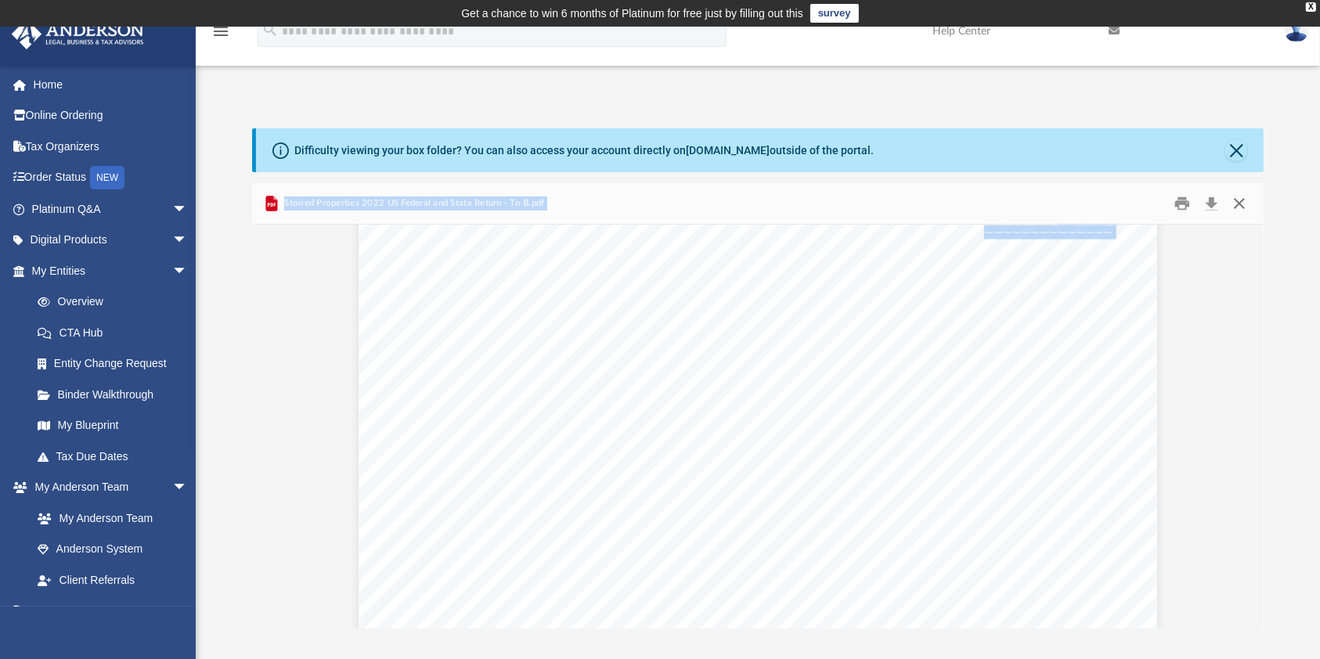
click at [1248, 198] on button "Close" at bounding box center [1239, 204] width 28 height 24
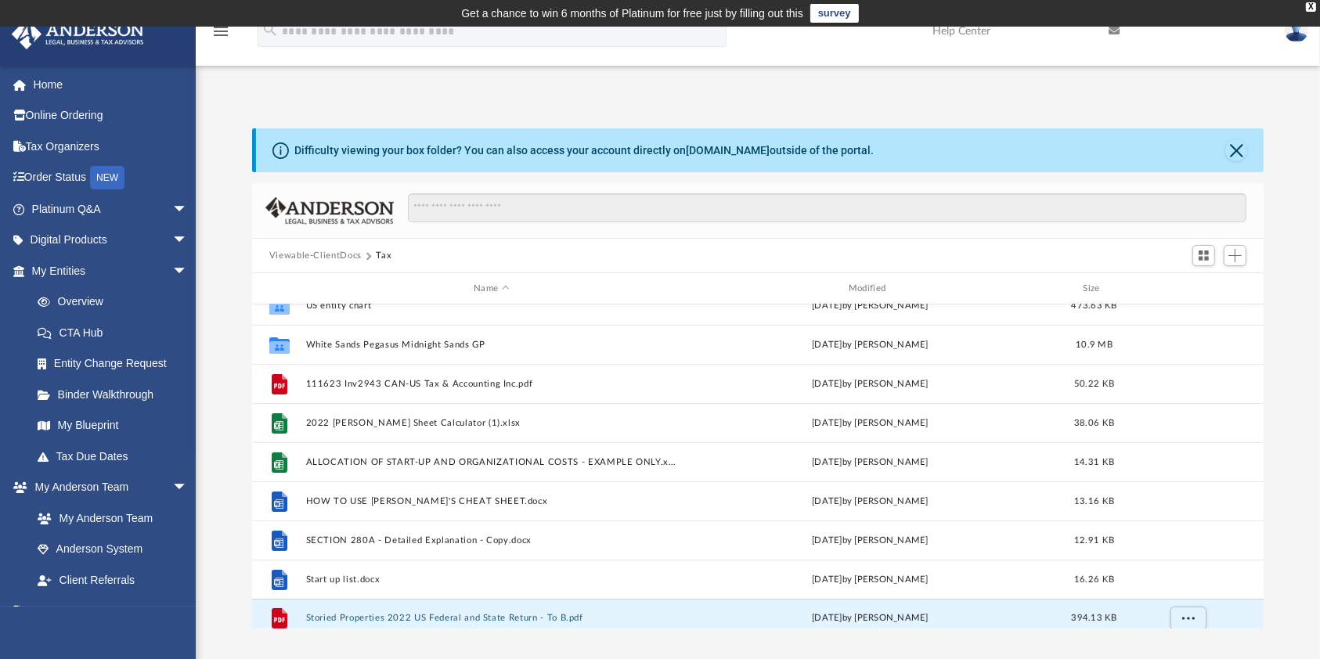
scroll to position [184, 0]
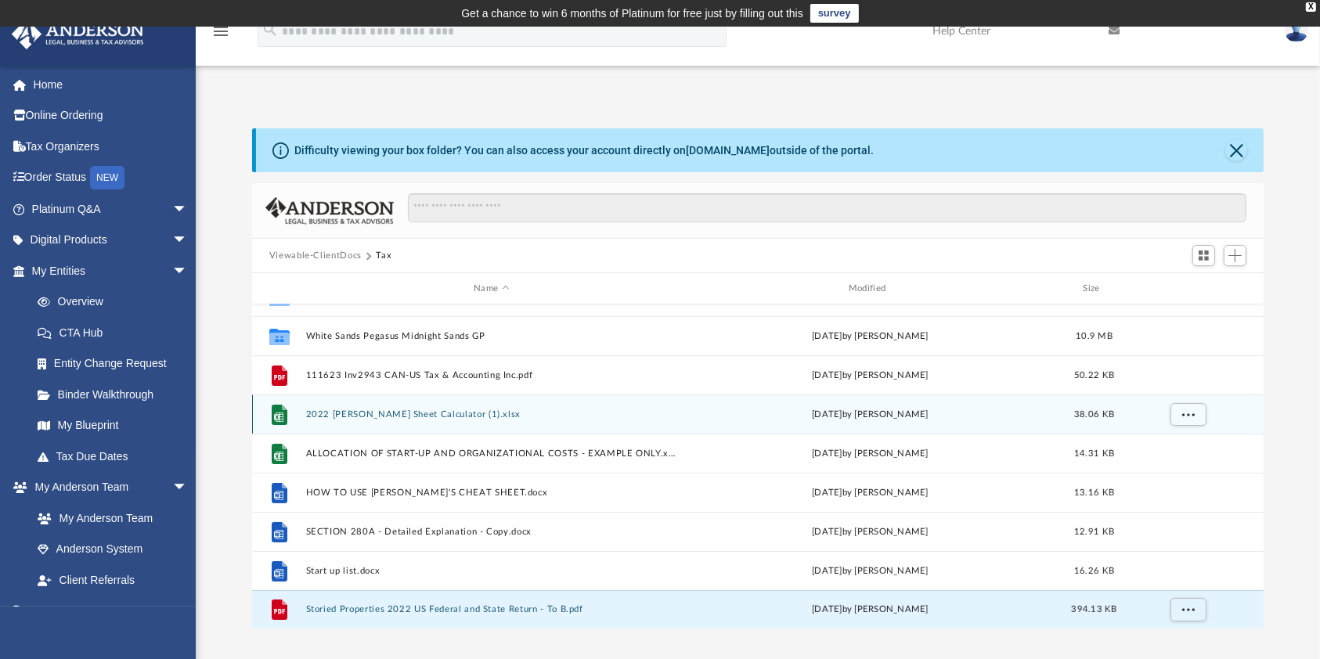
click at [392, 420] on div "File 2022 Toby Cheat Sheet Calculator (1).xlsx yesterday by Harry Sorensen 38.0…" at bounding box center [758, 413] width 1012 height 39
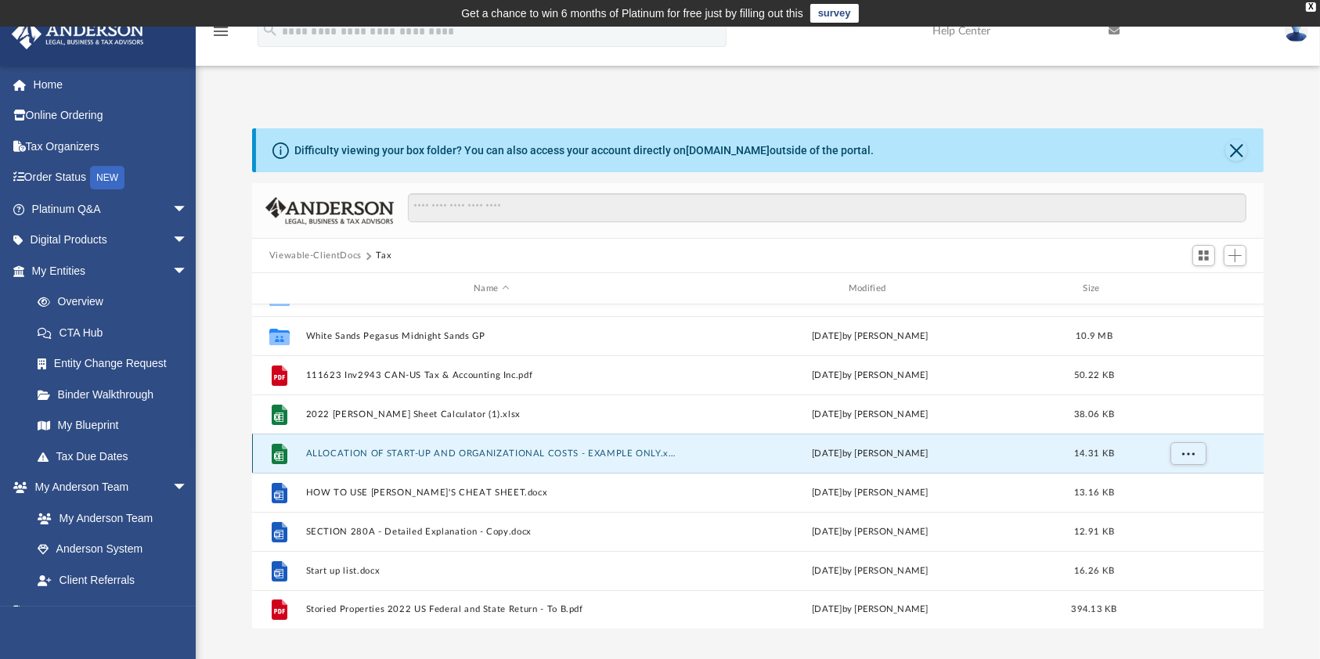
click at [524, 452] on button "ALLOCATION OF START-UP AND ORGANIZATIONAL COSTS - EXAMPLE ONLY.xlsx" at bounding box center [491, 454] width 372 height 10
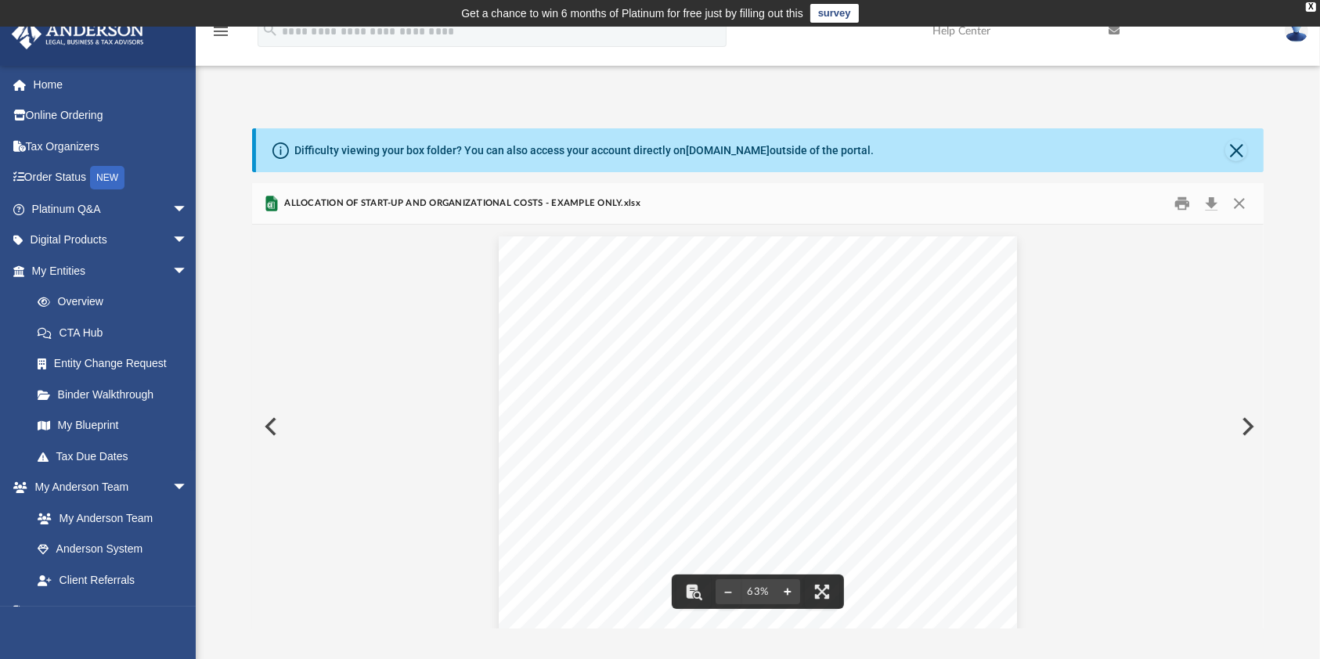
click at [784, 596] on button "File preview" at bounding box center [787, 592] width 25 height 34
click at [784, 585] on button "File preview" at bounding box center [787, 592] width 25 height 34
click at [1212, 196] on button "Download" at bounding box center [1211, 204] width 28 height 24
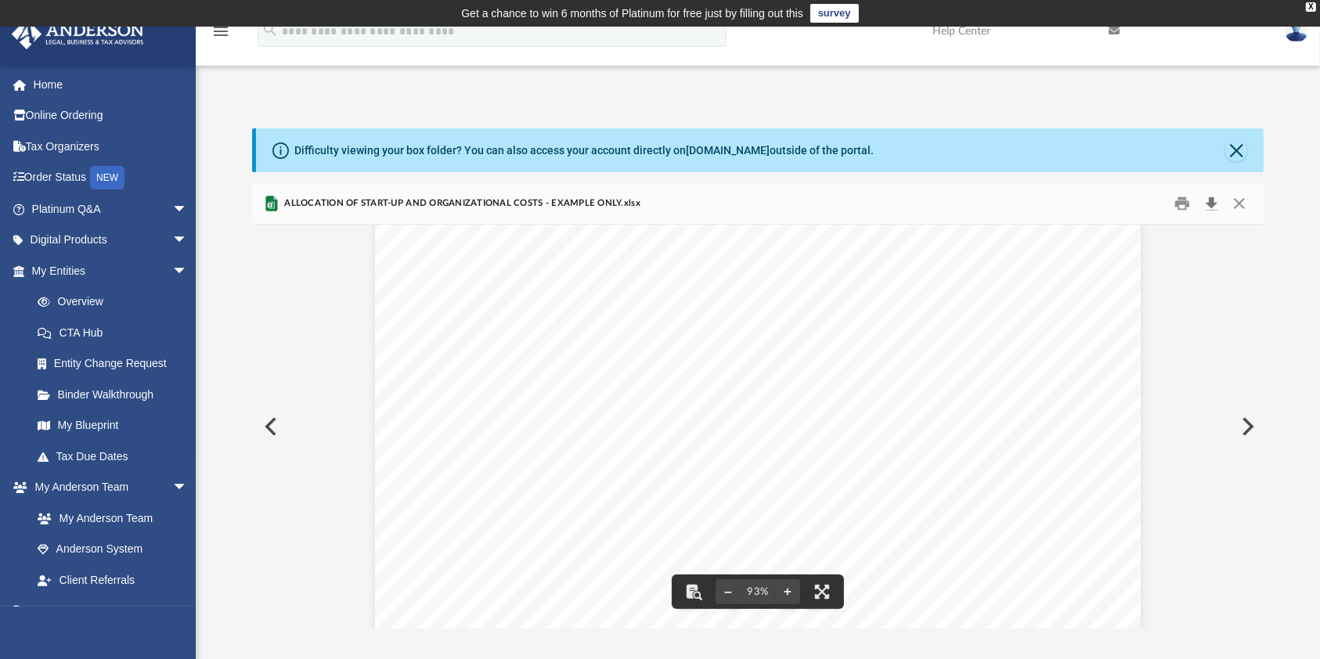
scroll to position [2, 0]
click at [1288, 159] on div "Difficulty viewing your box folder? You can also access your account directly o…" at bounding box center [758, 378] width 1124 height 500
click at [1245, 200] on button "Close" at bounding box center [1239, 204] width 28 height 24
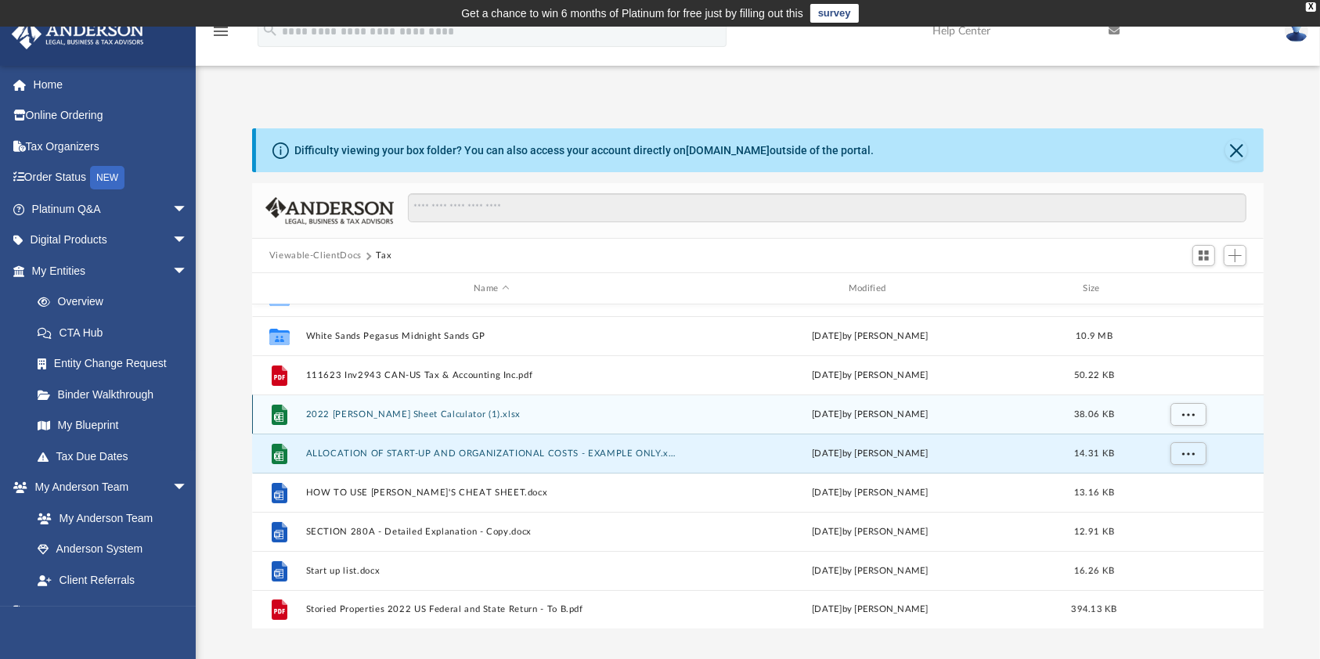
click at [401, 415] on button "2022 Toby Cheat Sheet Calculator (1).xlsx" at bounding box center [491, 414] width 372 height 10
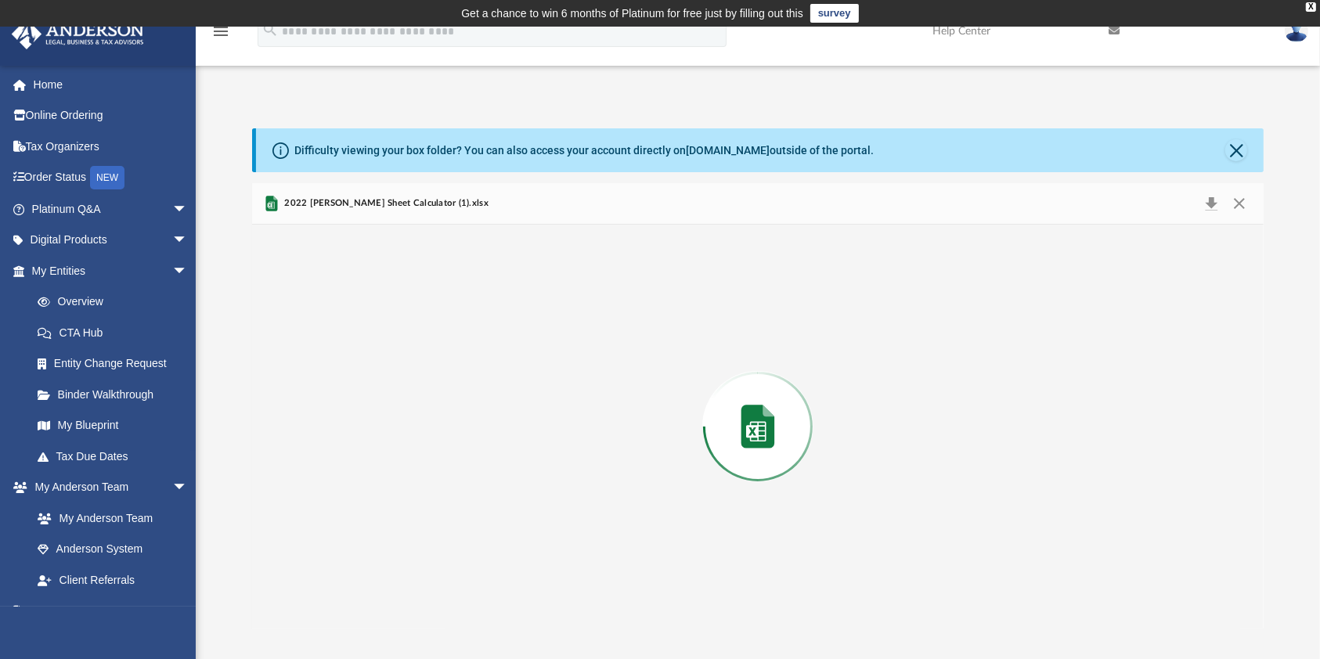
click at [402, 415] on div "Preview" at bounding box center [757, 427] width 1011 height 404
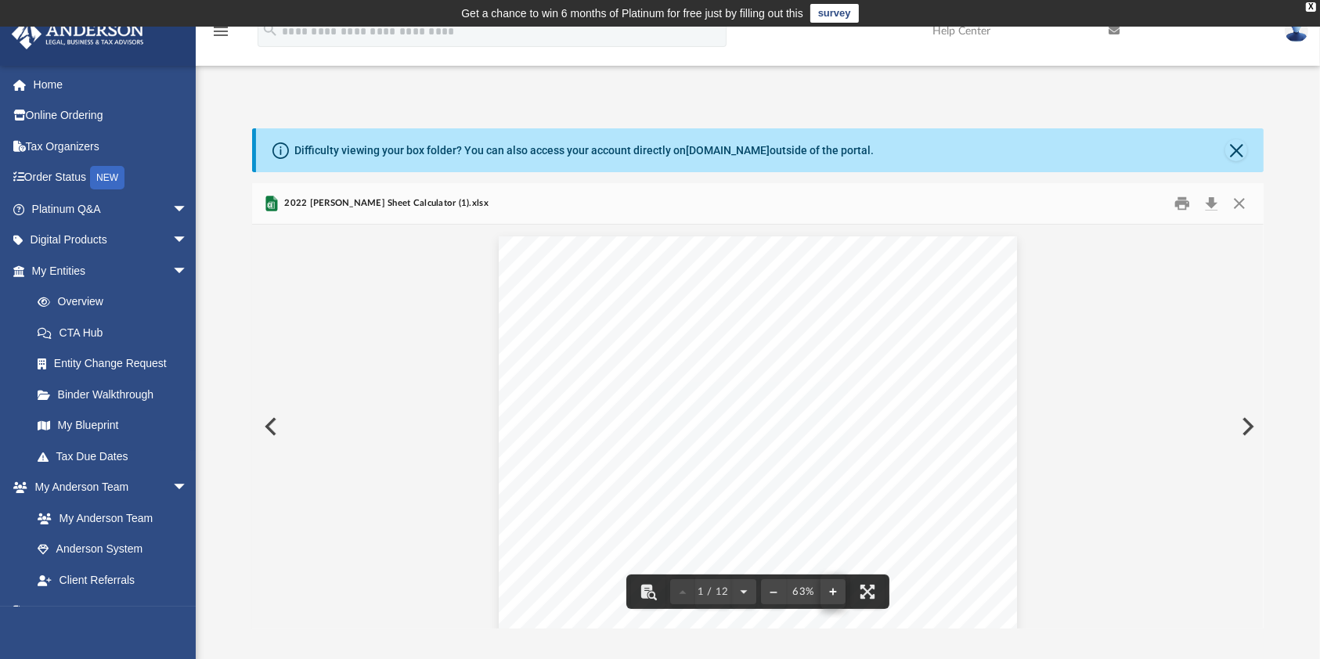
click at [833, 593] on button "File preview" at bounding box center [832, 592] width 25 height 34
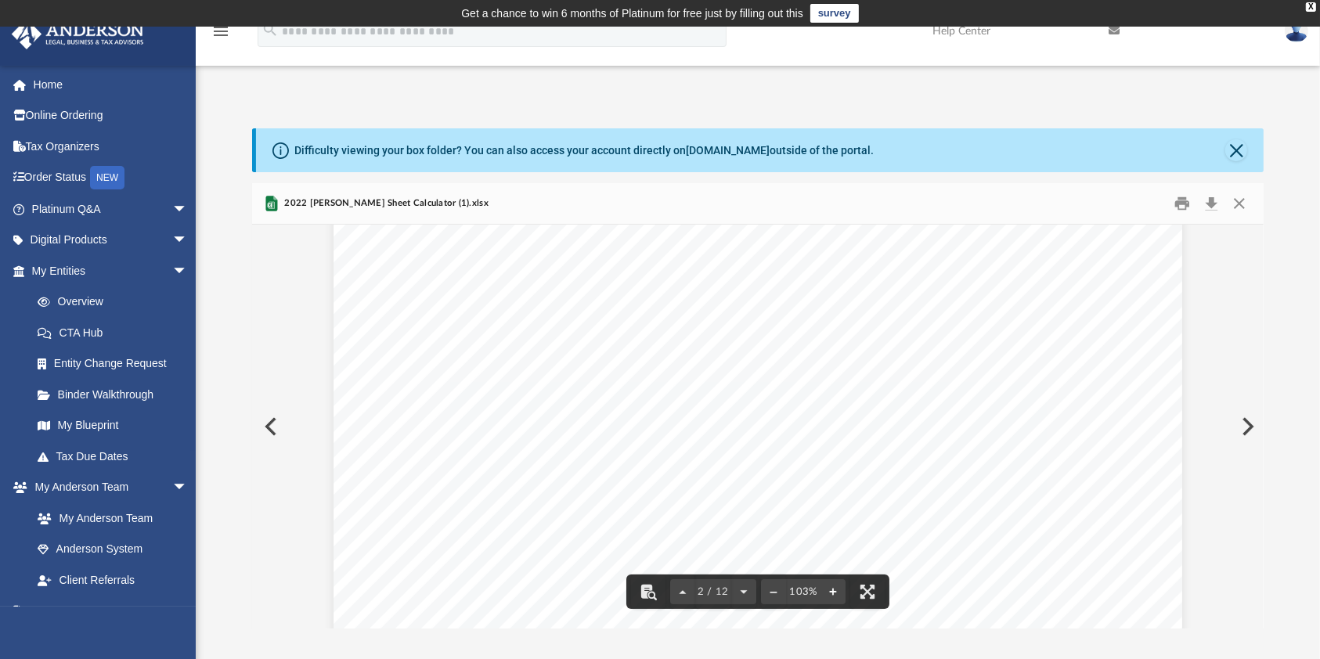
click at [831, 592] on button "File preview" at bounding box center [832, 592] width 25 height 34
click at [1213, 201] on button "Download" at bounding box center [1211, 204] width 28 height 24
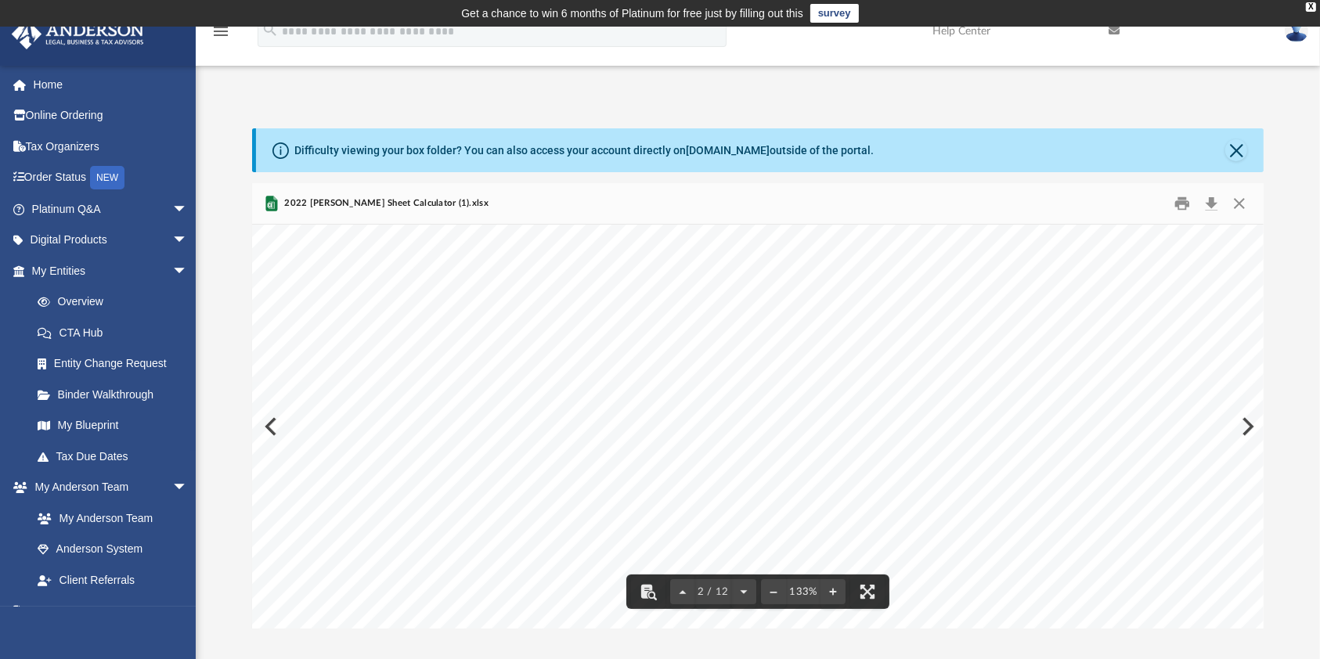
click at [1277, 185] on div "Difficulty viewing your box folder? You can also access your account directly o…" at bounding box center [758, 378] width 1124 height 500
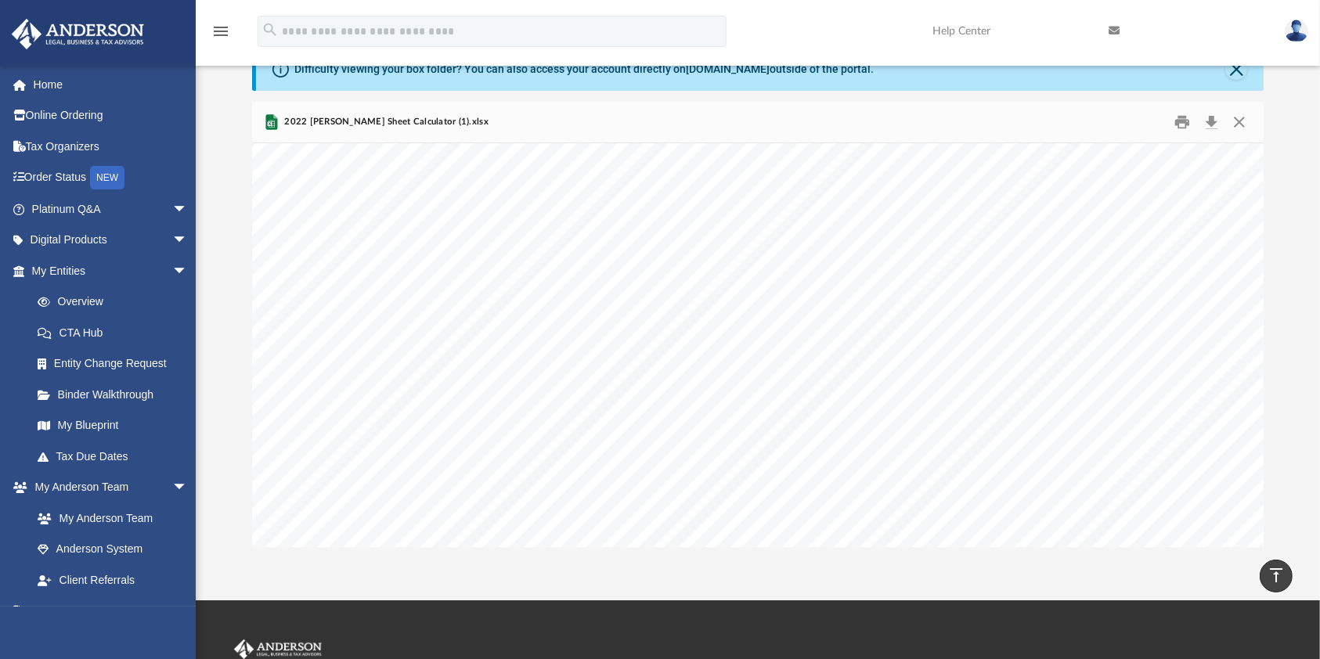
scroll to position [0, 0]
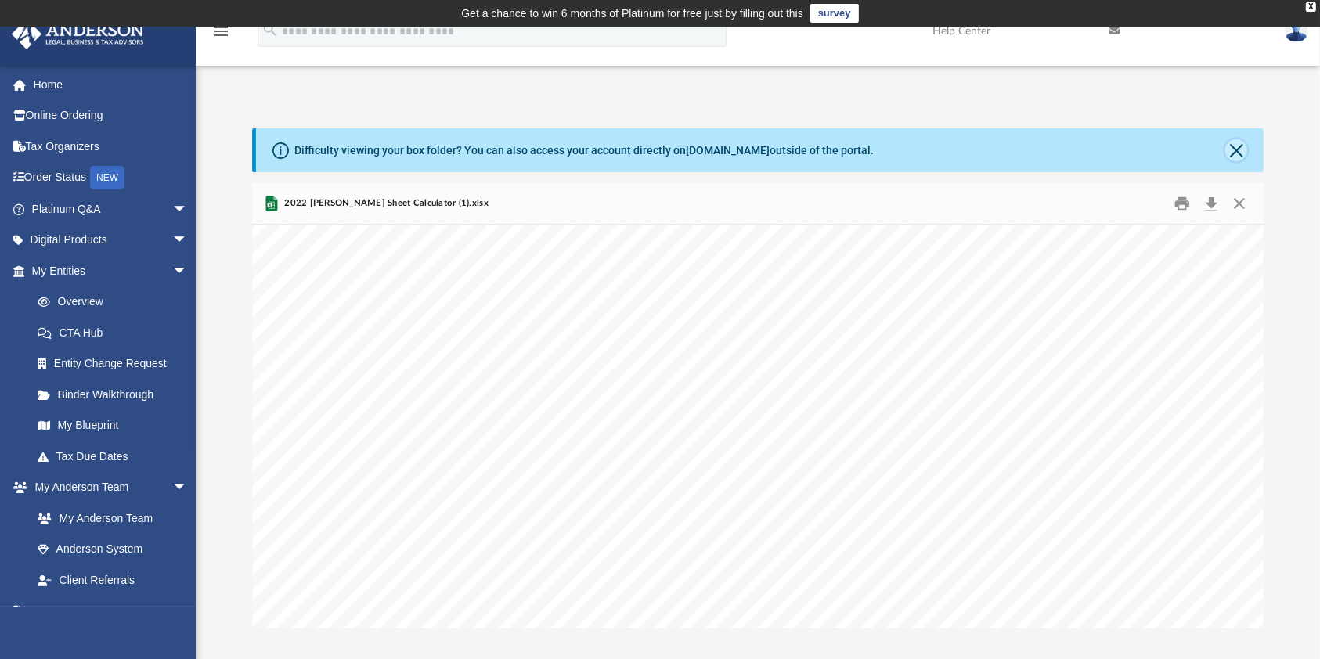
click at [1230, 156] on button "Close" at bounding box center [1236, 150] width 22 height 22
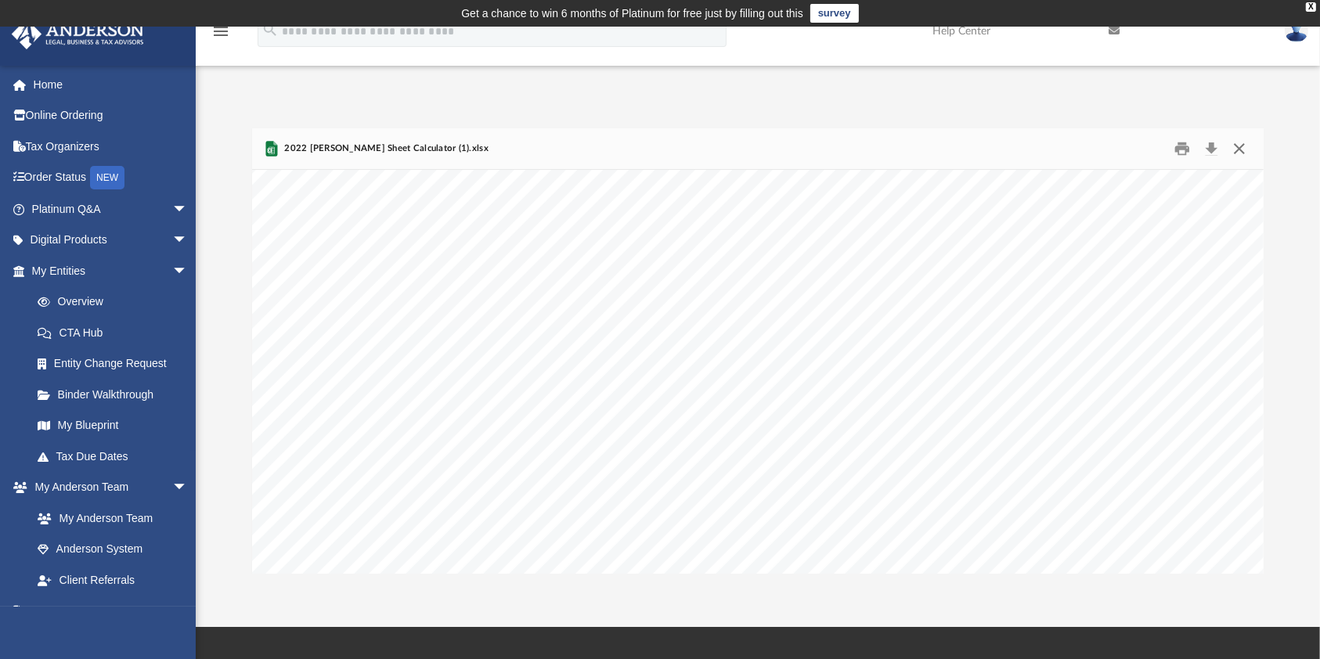
click at [1240, 146] on button "Close" at bounding box center [1239, 149] width 28 height 24
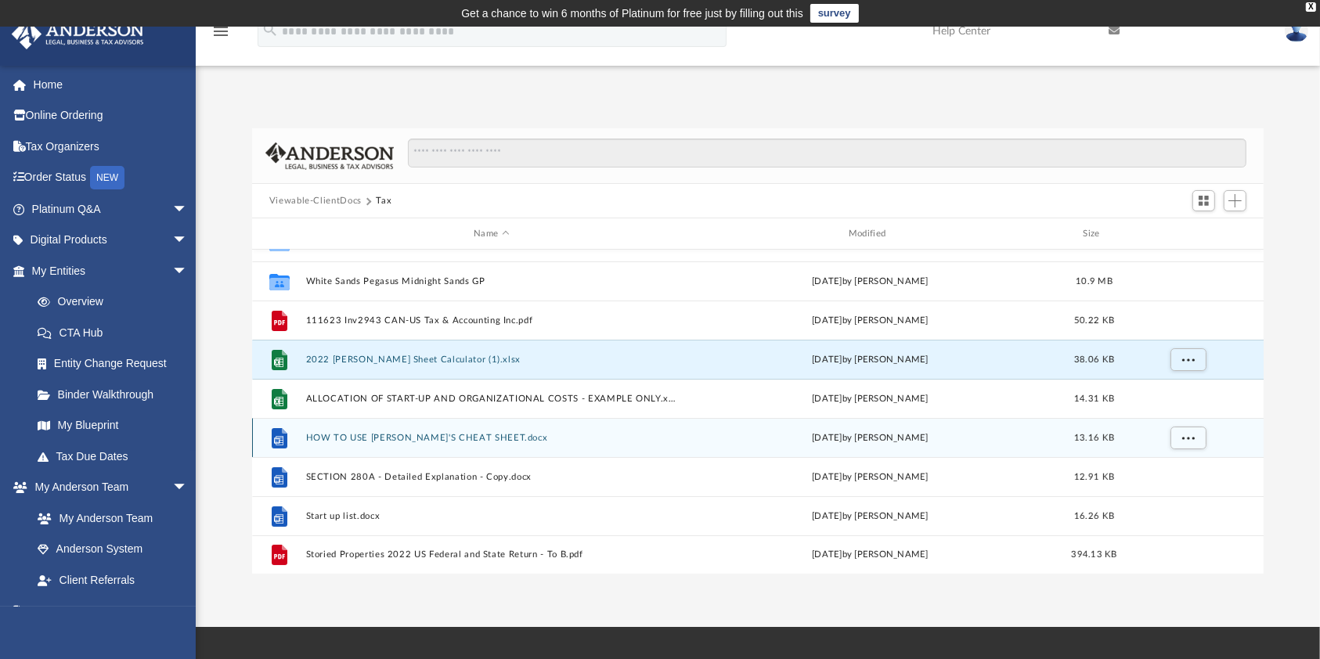
click at [387, 429] on div "File HOW TO USE TOBY'S CHEAT SHEET.docx yesterday by Harry Sorensen 13.16 KB" at bounding box center [758, 437] width 1012 height 39
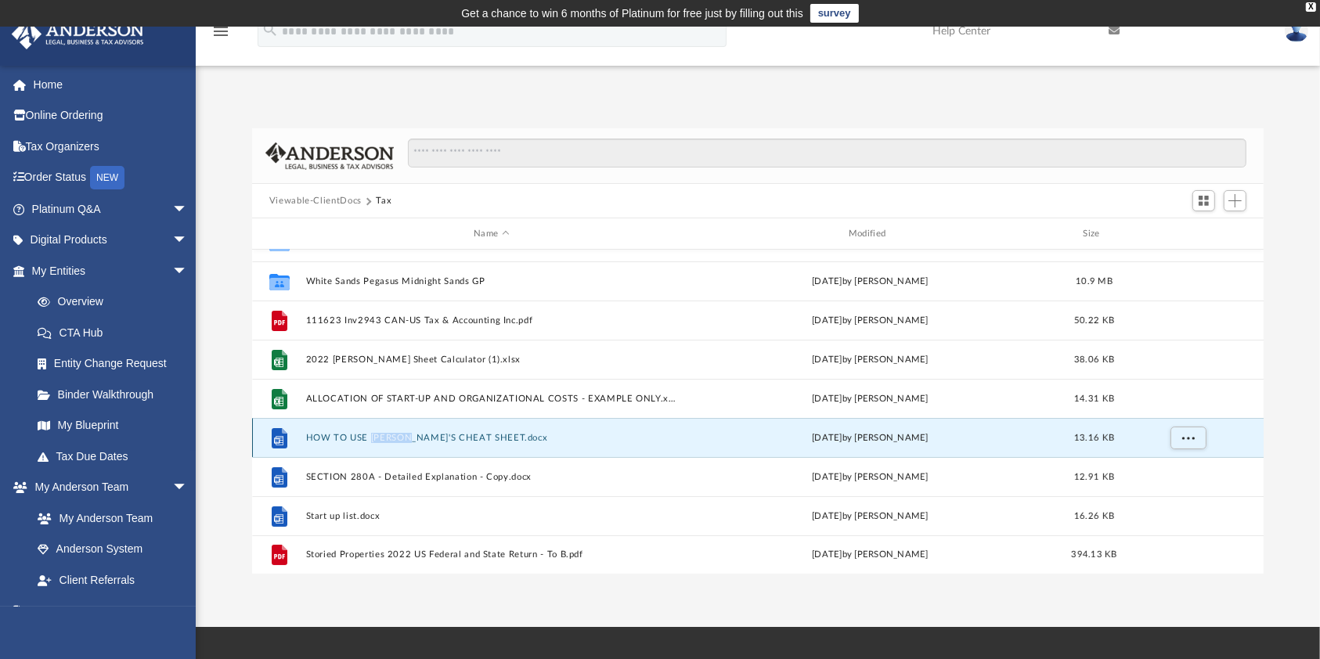
click at [387, 429] on div "File HOW TO USE TOBY'S CHEAT SHEET.docx yesterday by Harry Sorensen 13.16 KB" at bounding box center [758, 437] width 1012 height 39
click at [331, 436] on button "HOW TO USE TOBY'S CHEAT SHEET.docx" at bounding box center [491, 438] width 372 height 10
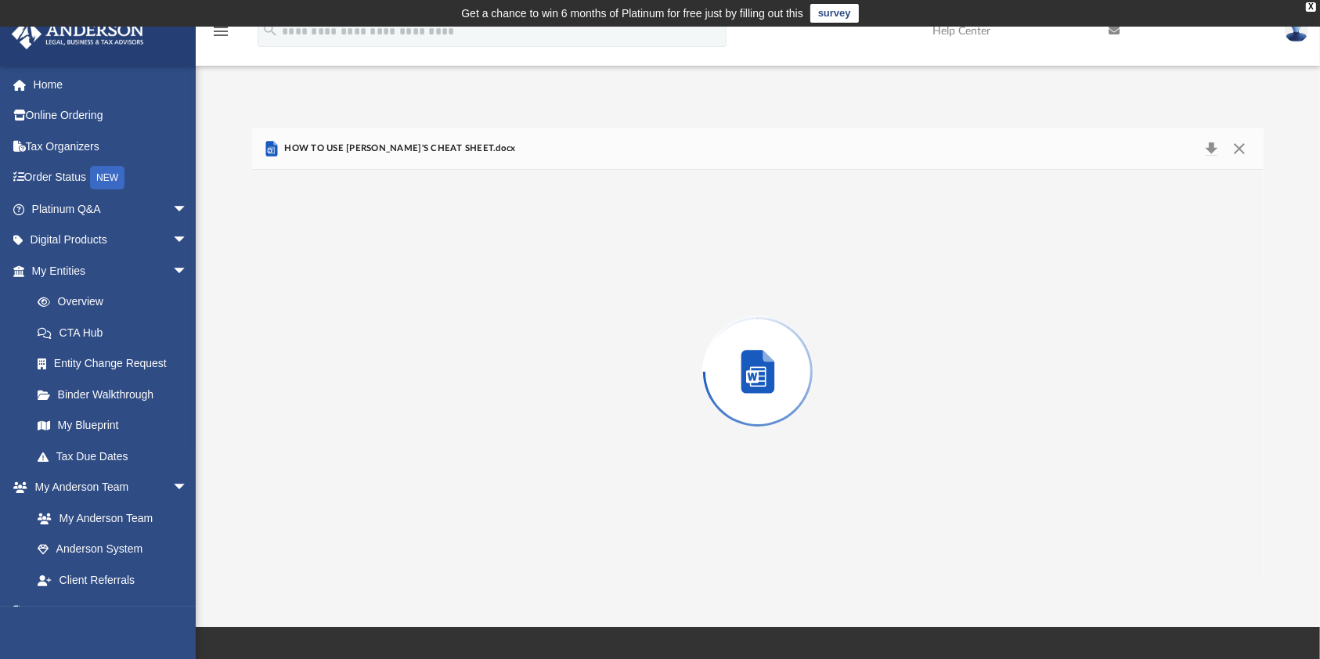
click at [331, 436] on div "Preview" at bounding box center [757, 372] width 1011 height 404
click at [1215, 137] on button "Download" at bounding box center [1211, 149] width 28 height 24
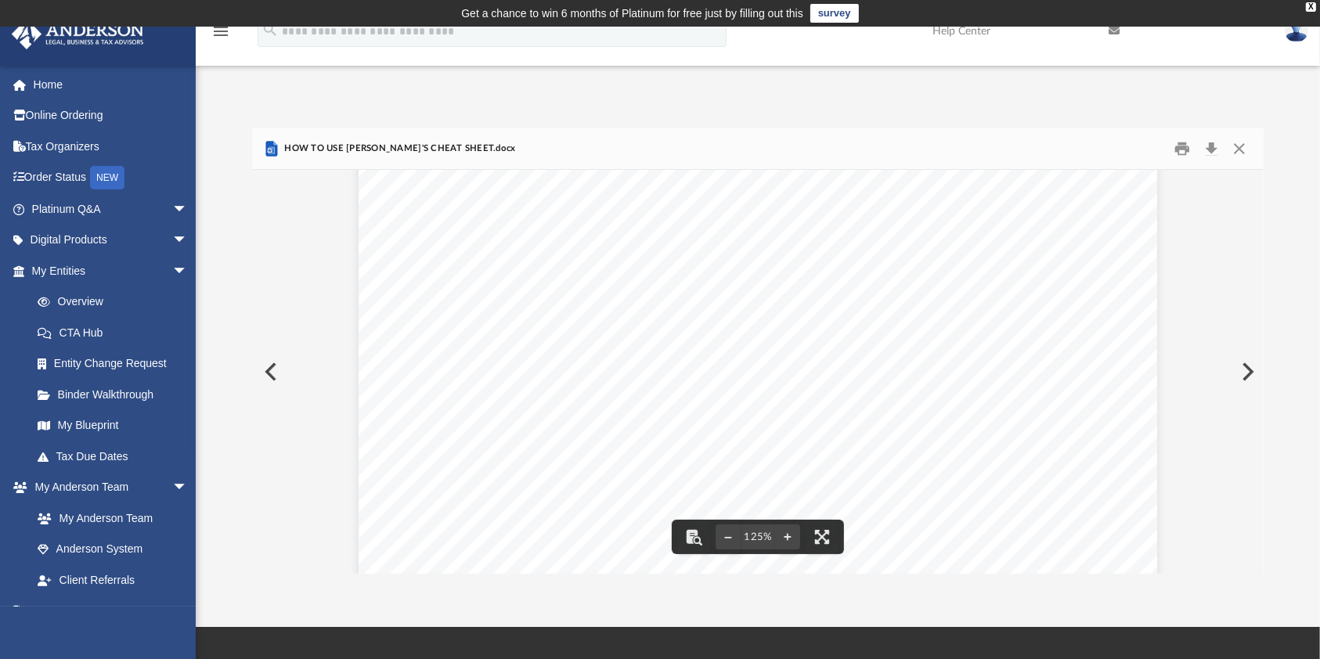
scroll to position [306, 0]
click at [1281, 261] on div "Difficulty viewing your box folder? You can also access your account directly o…" at bounding box center [758, 350] width 1124 height 445
click at [1239, 147] on button "Close" at bounding box center [1239, 149] width 28 height 24
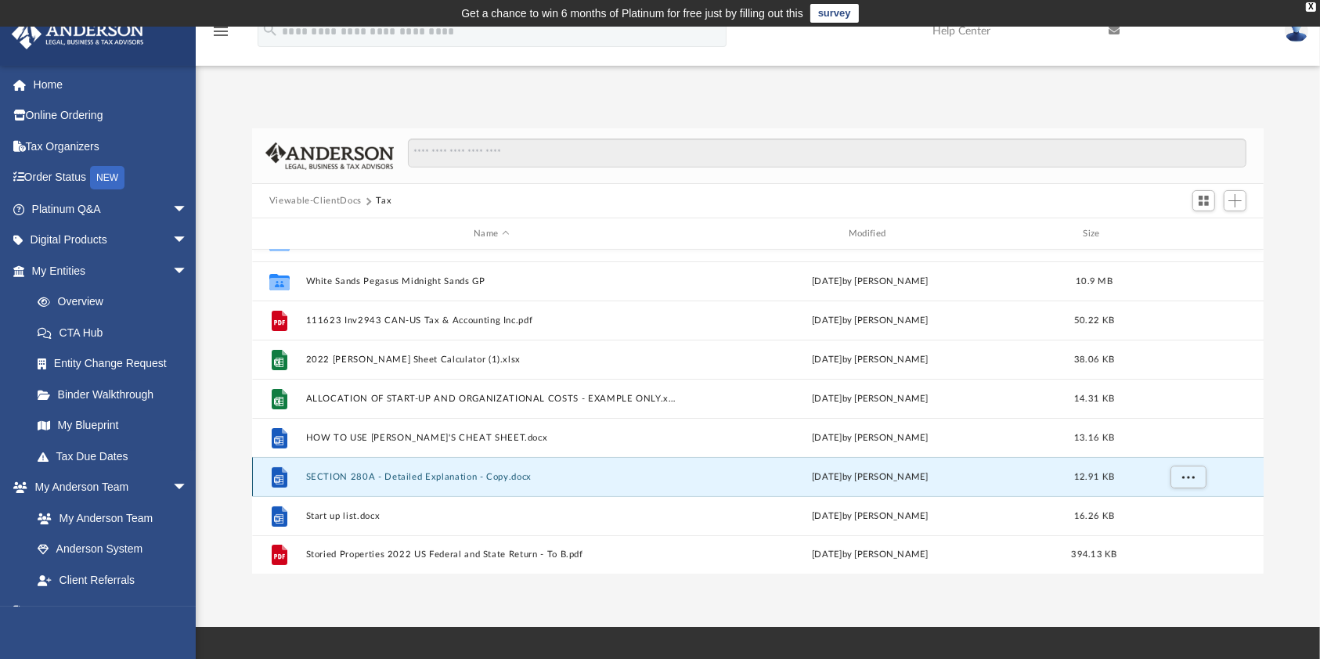
click at [338, 473] on button "SECTION 280A - Detailed Explanation - Copy.docx" at bounding box center [491, 477] width 372 height 10
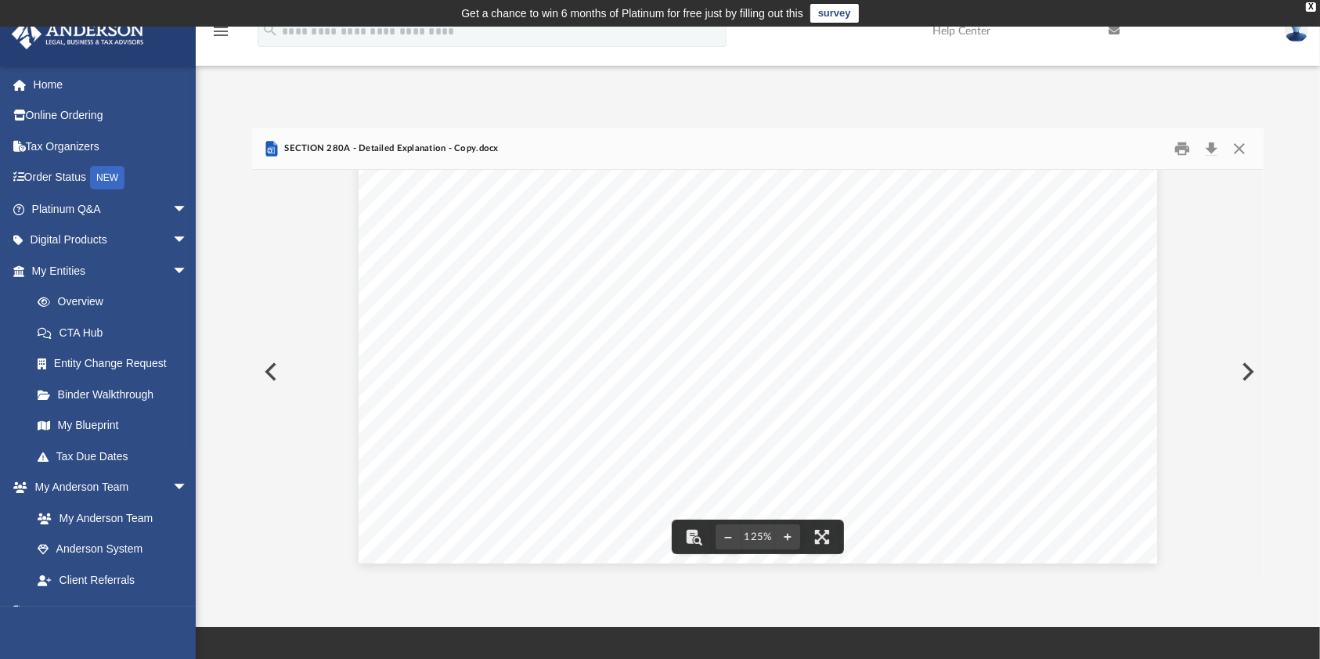
scroll to position [652, 0]
click at [1215, 144] on button "Download" at bounding box center [1211, 149] width 28 height 24
click at [658, 110] on div "Difficulty viewing your box folder? You can also access your account directly o…" at bounding box center [758, 334] width 1124 height 478
click at [1238, 148] on button "Close" at bounding box center [1239, 149] width 28 height 24
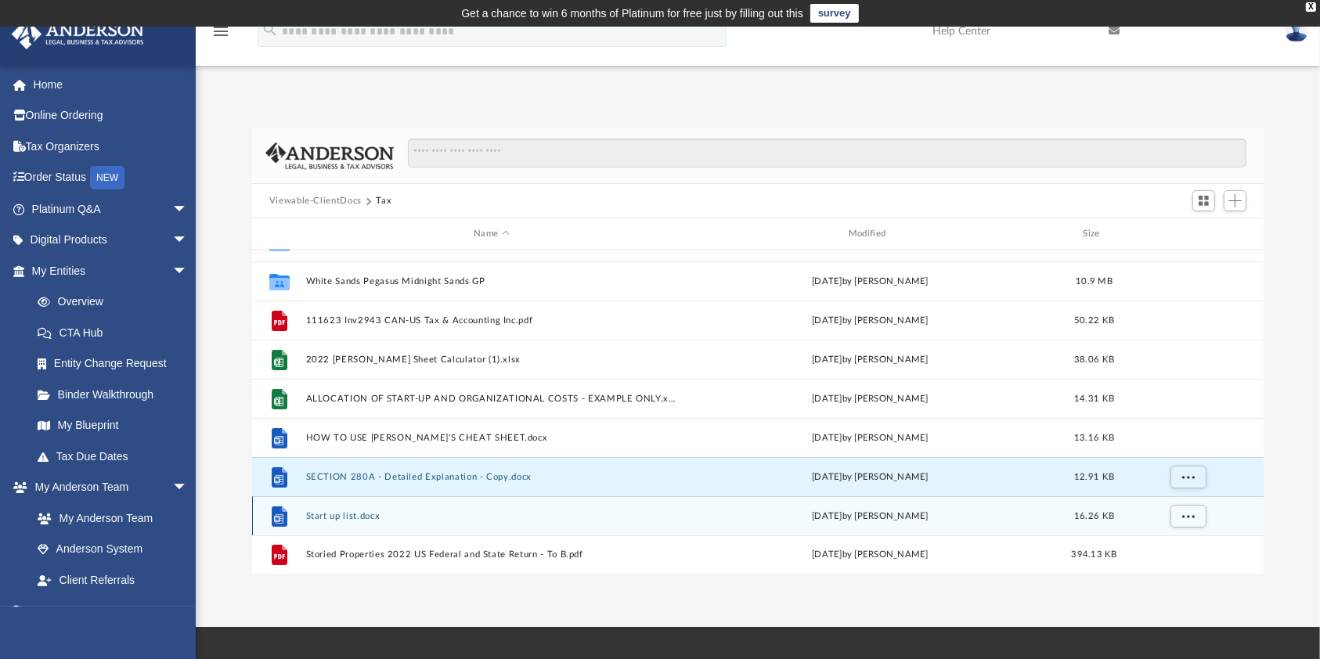
click at [343, 524] on div "File Start up list.docx yesterday by Harry Sorensen 16.26 KB" at bounding box center [758, 515] width 1012 height 39
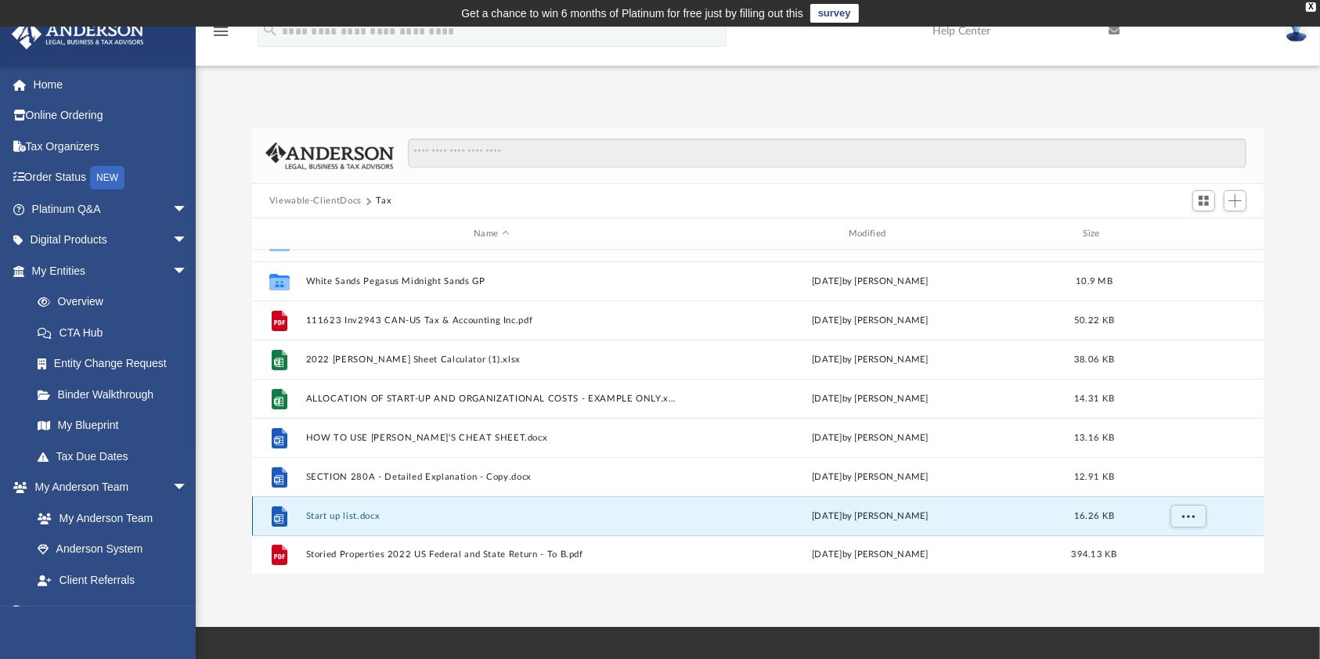
click at [343, 520] on button "Start up list.docx" at bounding box center [491, 516] width 372 height 10
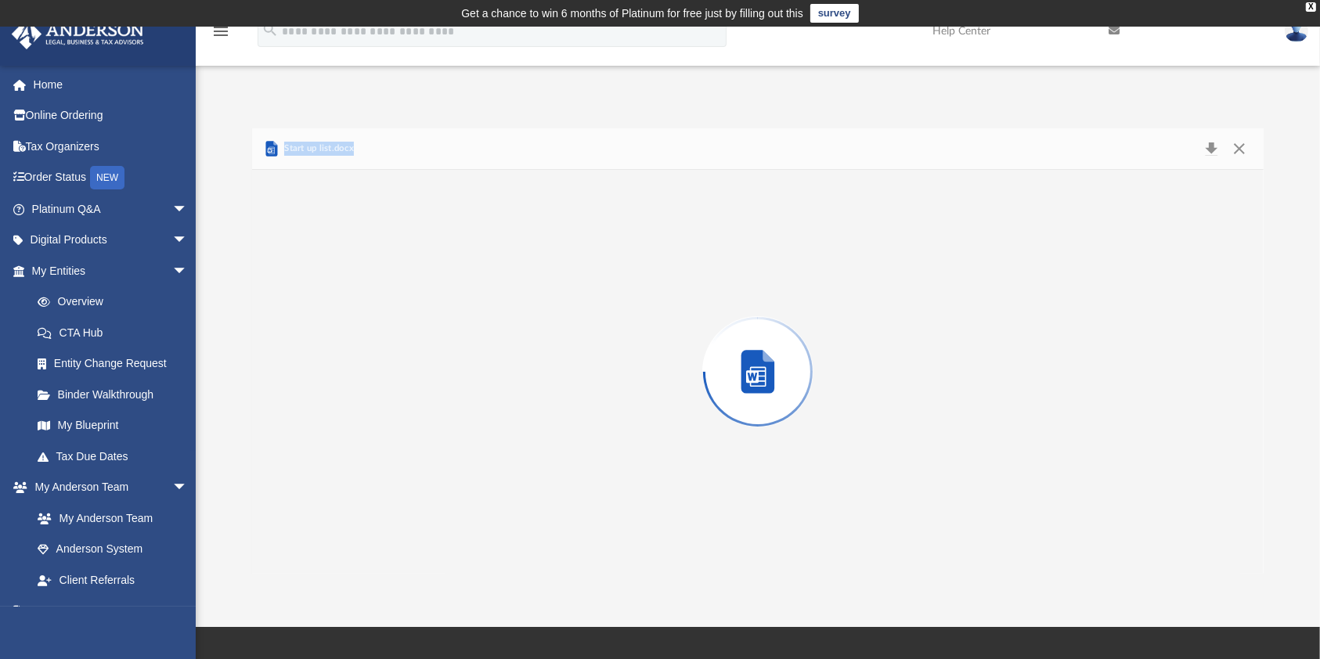
click at [343, 520] on div "Preview" at bounding box center [757, 372] width 1011 height 404
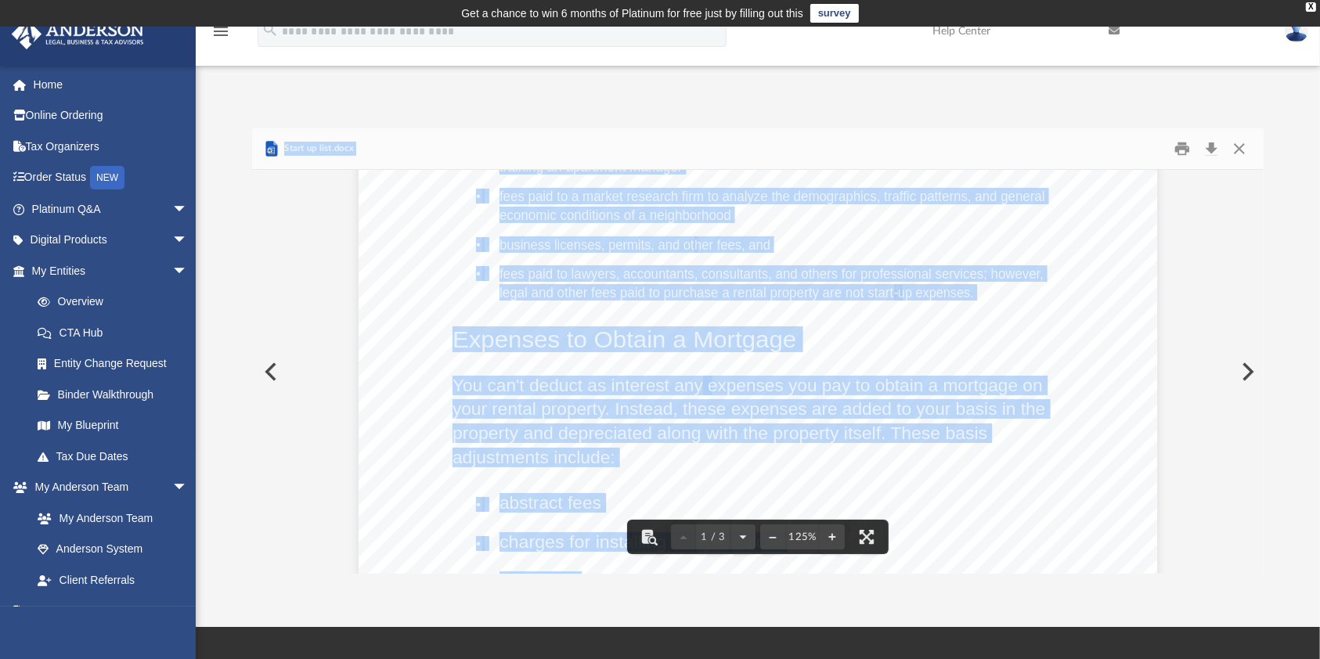
scroll to position [365, 0]
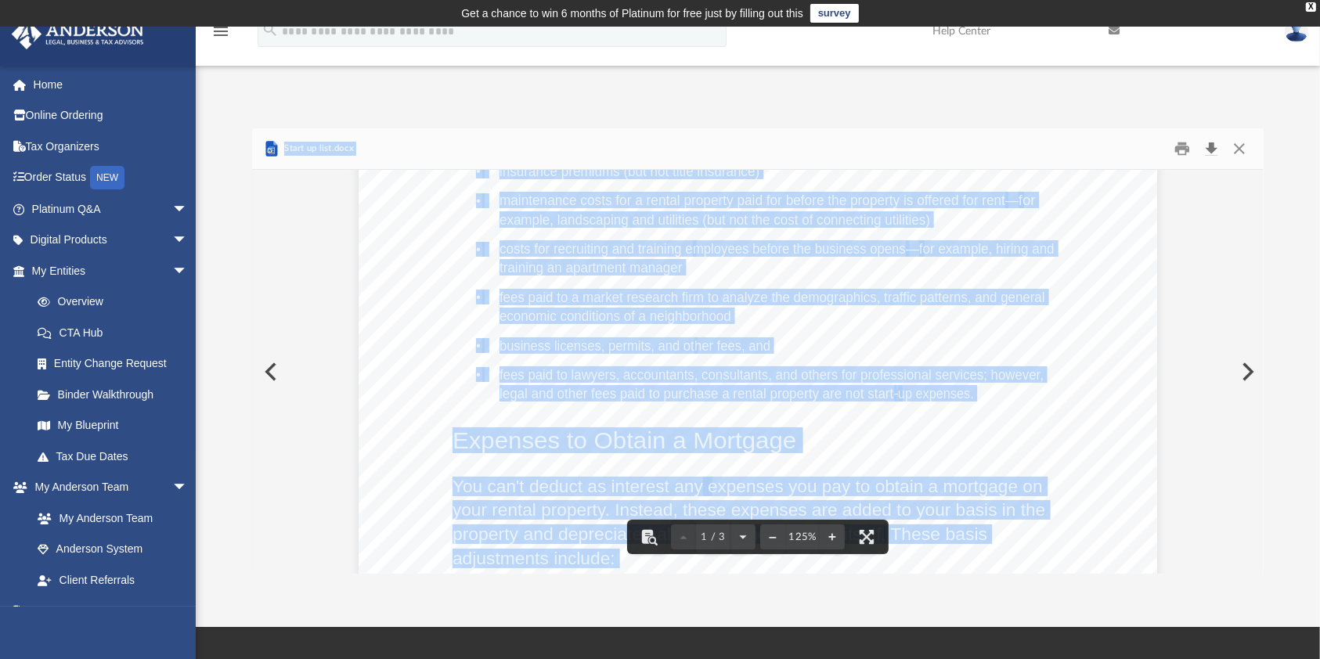
click at [1209, 145] on button "Download" at bounding box center [1211, 149] width 28 height 24
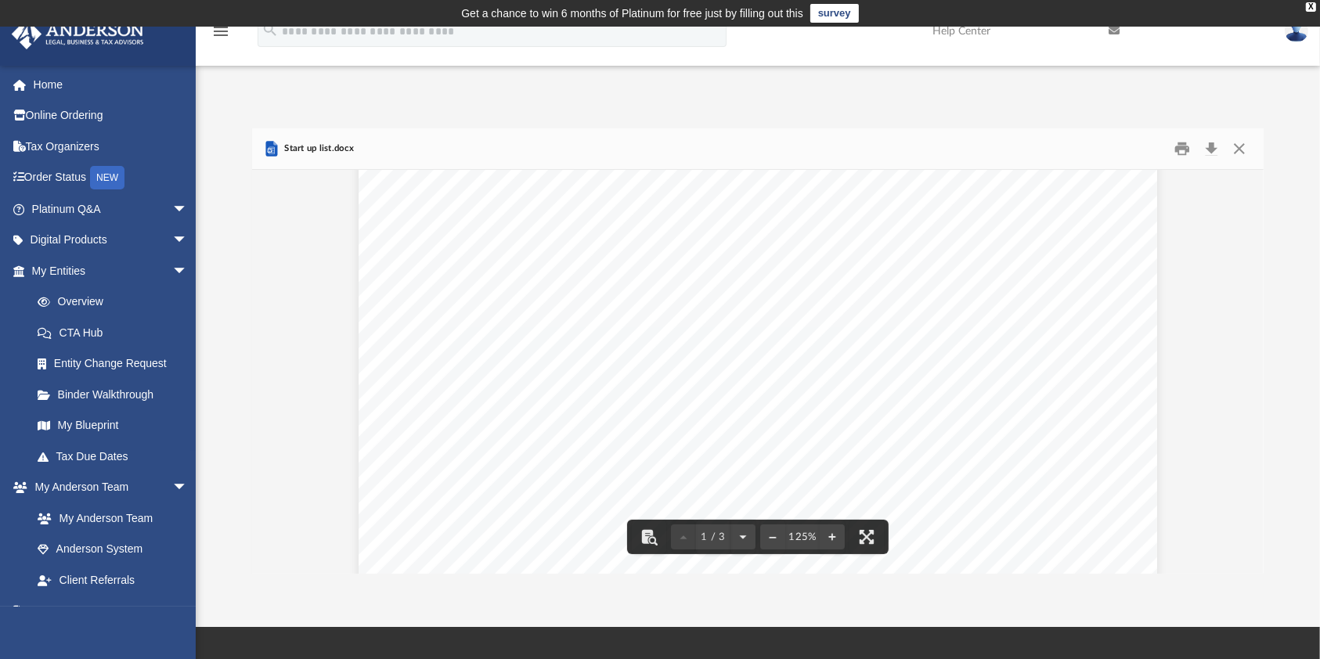
click at [741, 96] on div "Difficulty viewing your box folder? You can also access your account directly o…" at bounding box center [758, 334] width 1124 height 478
